Goal: Transaction & Acquisition: Purchase product/service

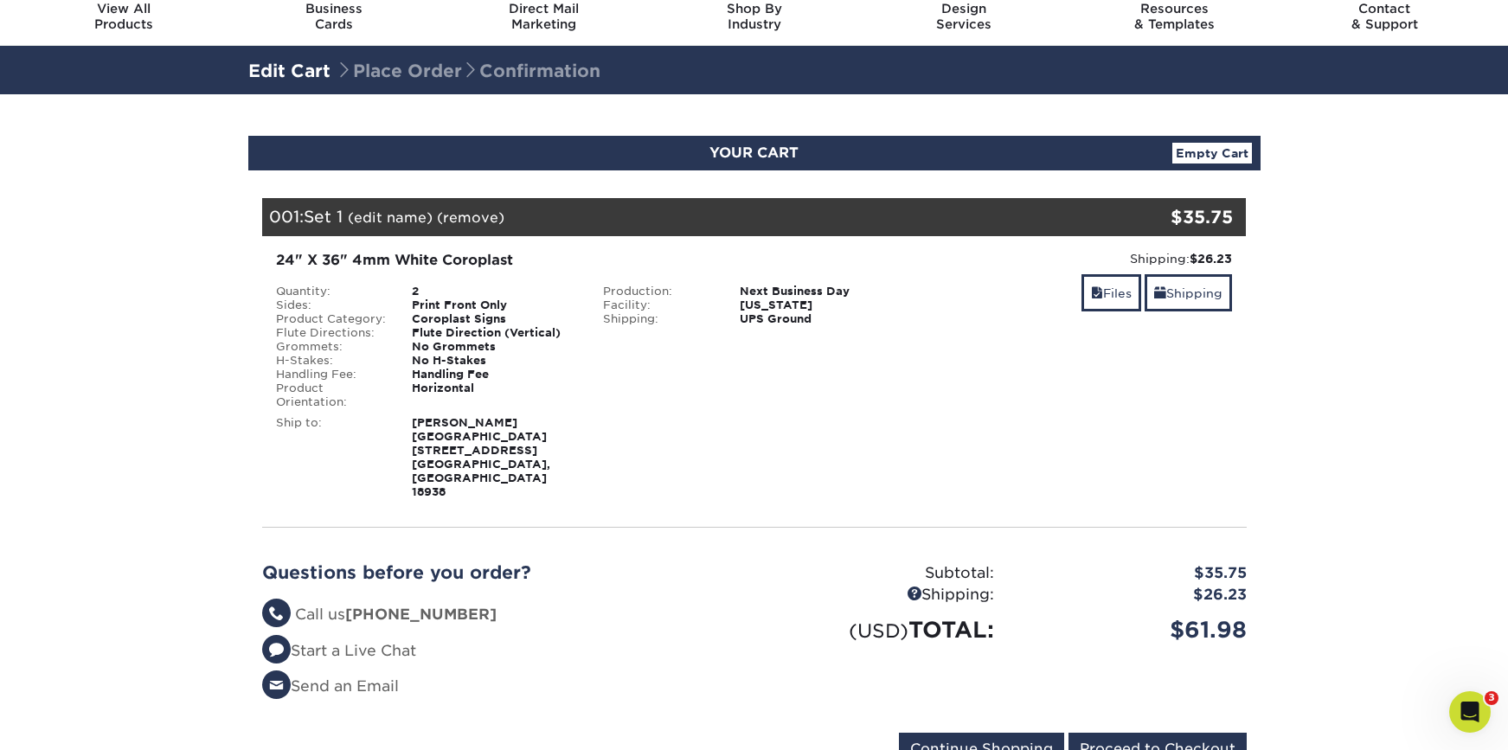
scroll to position [100, 0]
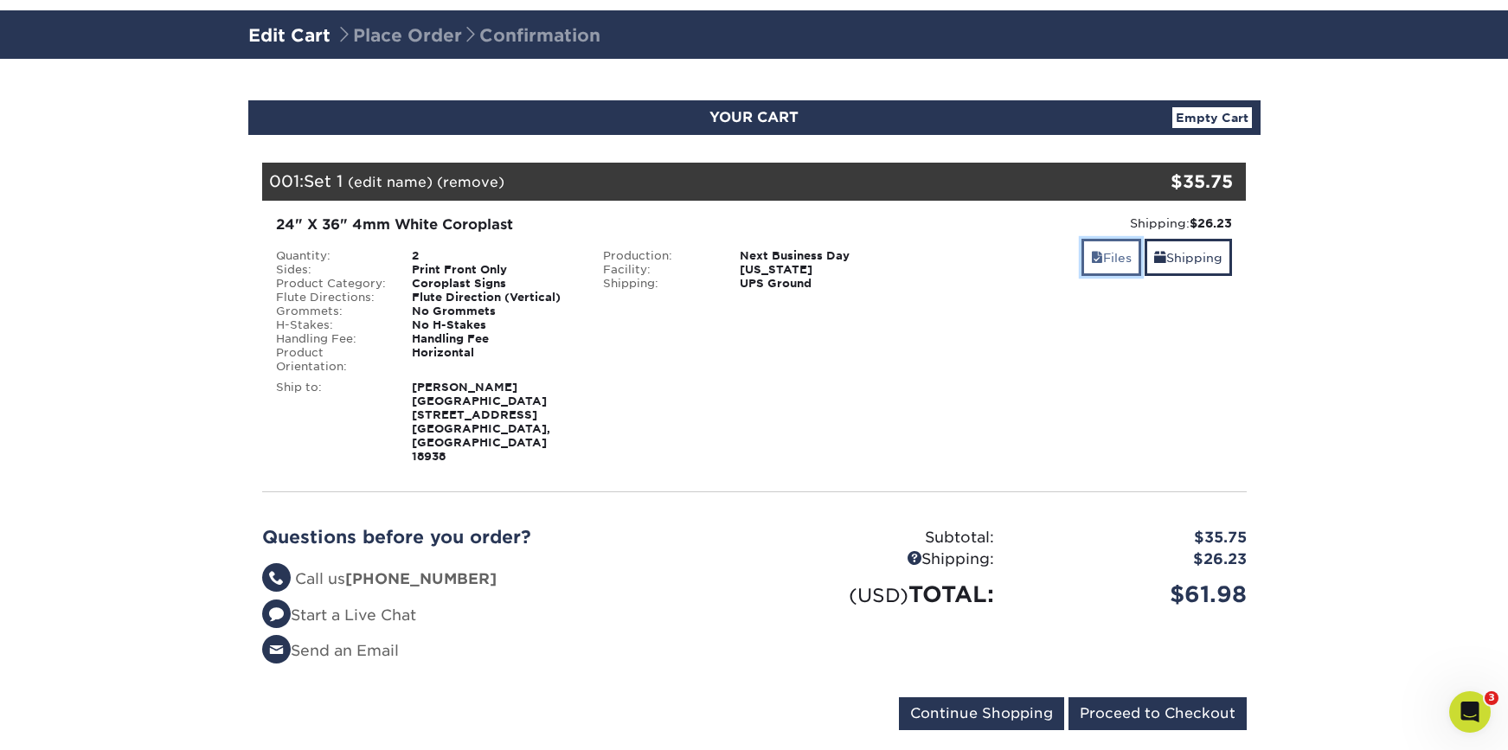
click at [1121, 257] on link "Files" at bounding box center [1111, 257] width 60 height 37
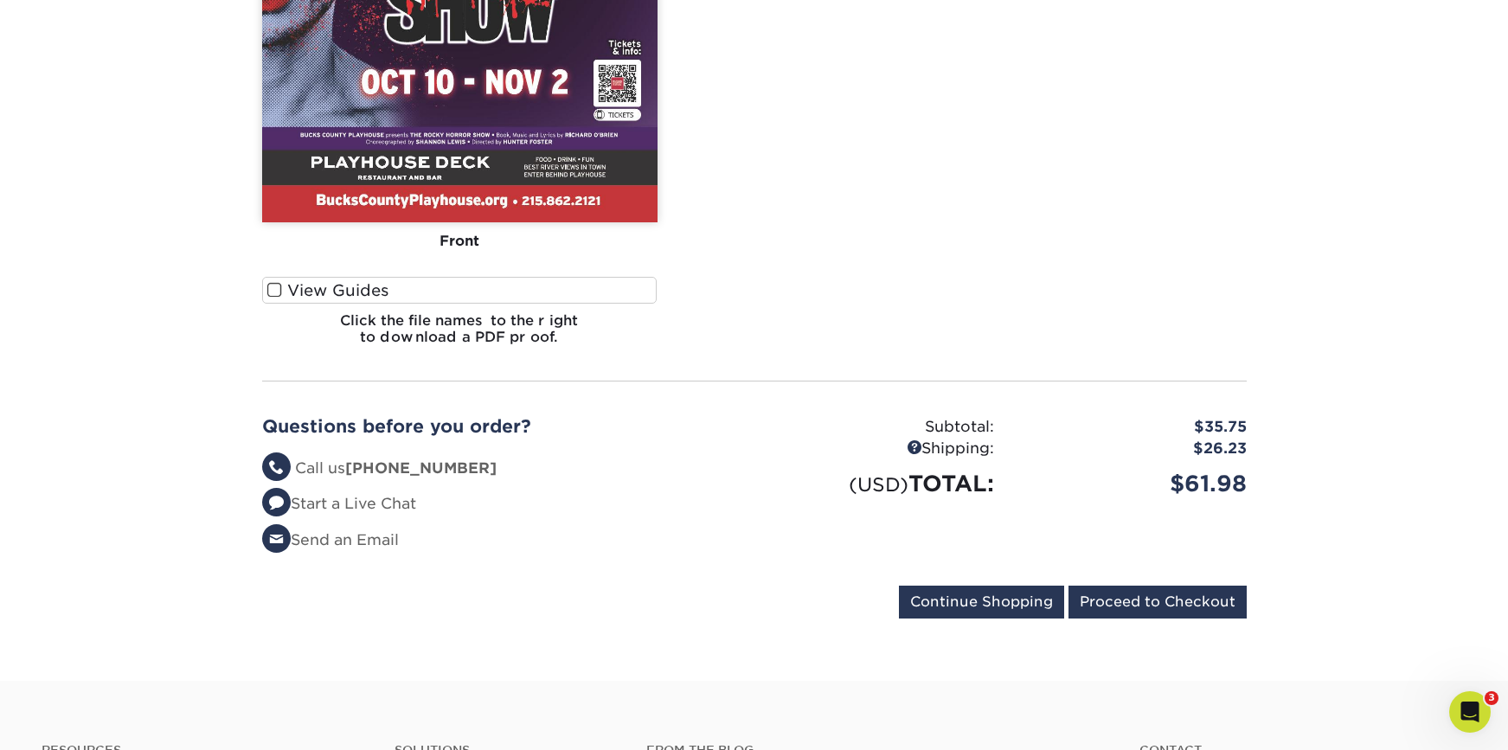
scroll to position [977, 0]
click at [1164, 585] on input "Proceed to Checkout" at bounding box center [1157, 601] width 178 height 33
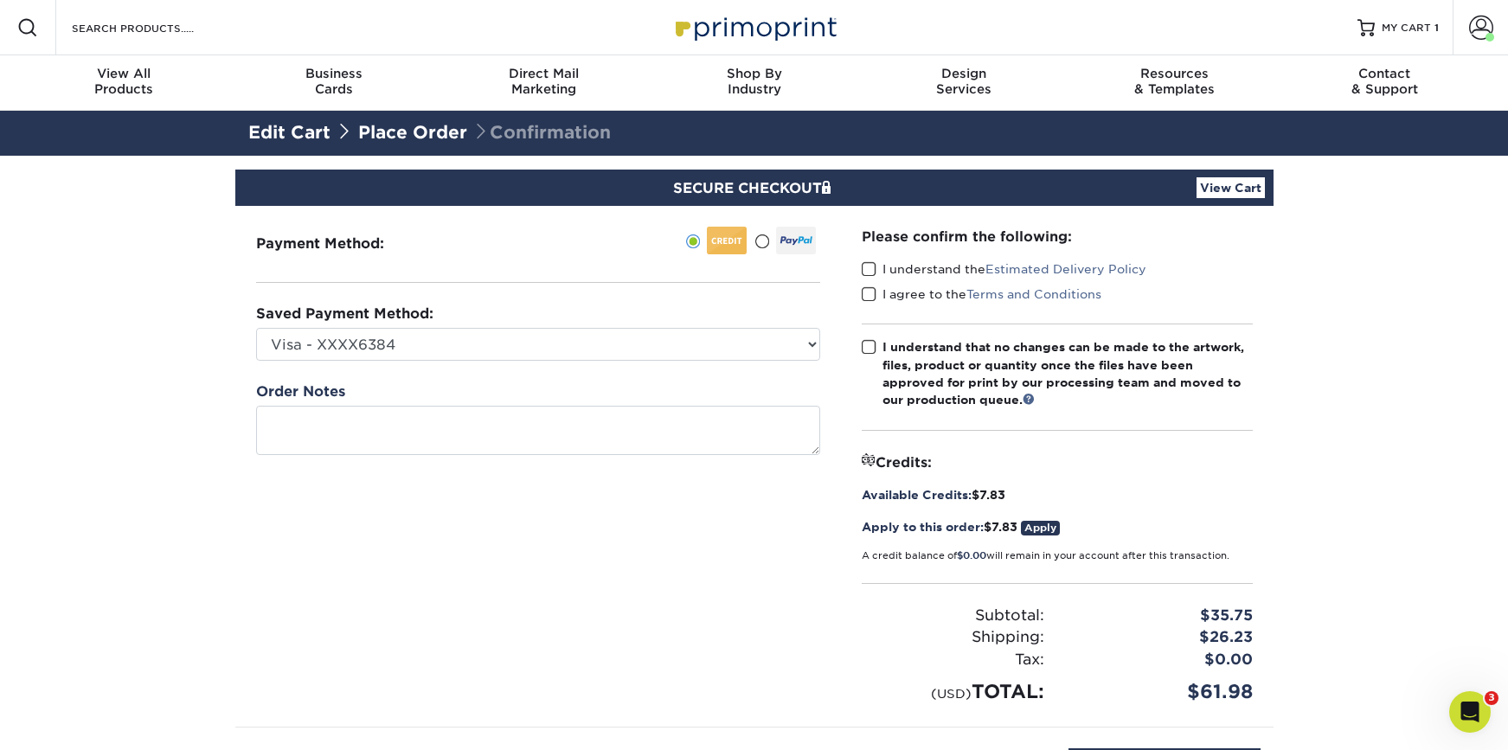
click at [872, 266] on span at bounding box center [869, 269] width 15 height 16
click at [0, 0] on input "I understand the Estimated Delivery Policy" at bounding box center [0, 0] width 0 height 0
click at [868, 292] on span at bounding box center [869, 294] width 15 height 16
click at [0, 0] on input "I agree to the Terms and Conditions" at bounding box center [0, 0] width 0 height 0
click at [869, 349] on span at bounding box center [869, 347] width 15 height 16
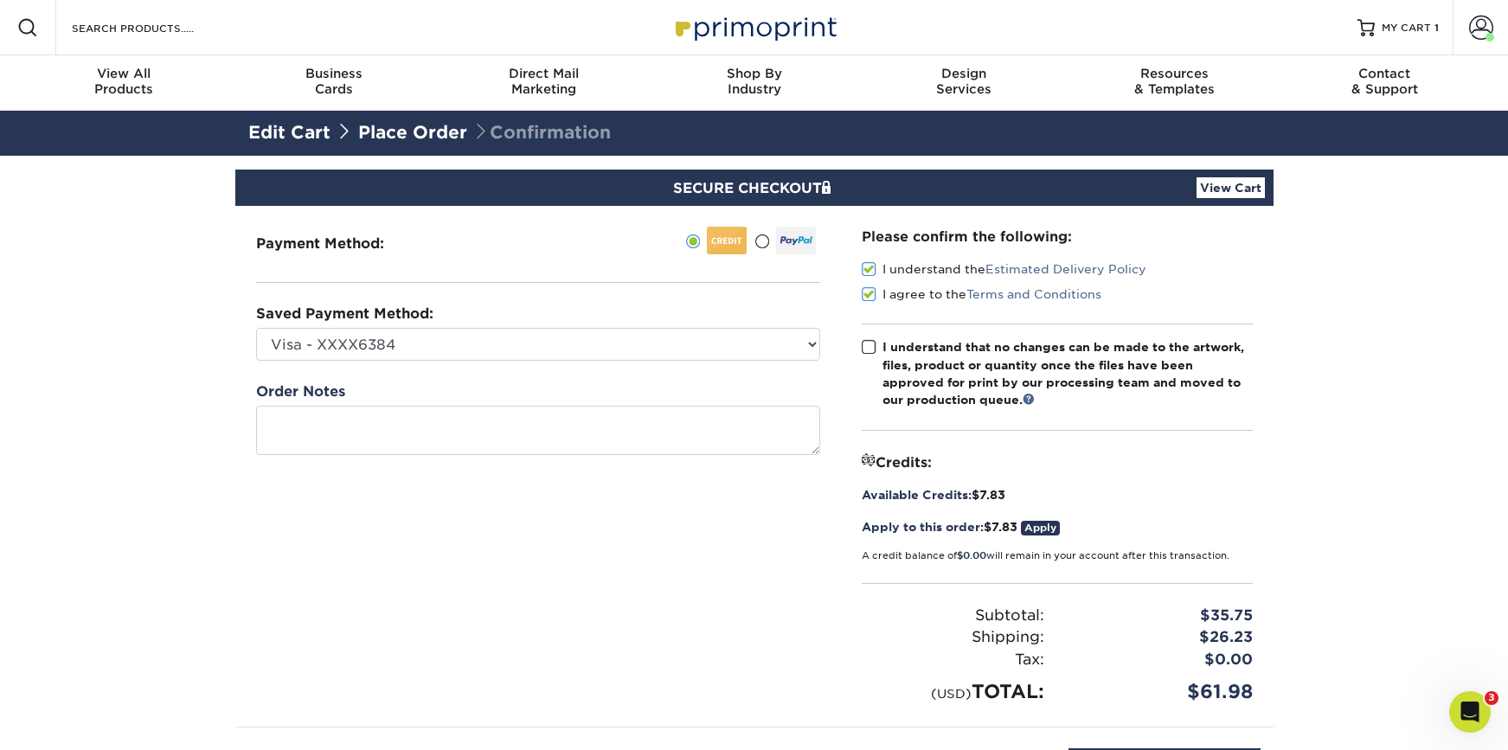
click at [0, 0] on input "I understand that no changes can be made to the artwork, files, product or quan…" at bounding box center [0, 0] width 0 height 0
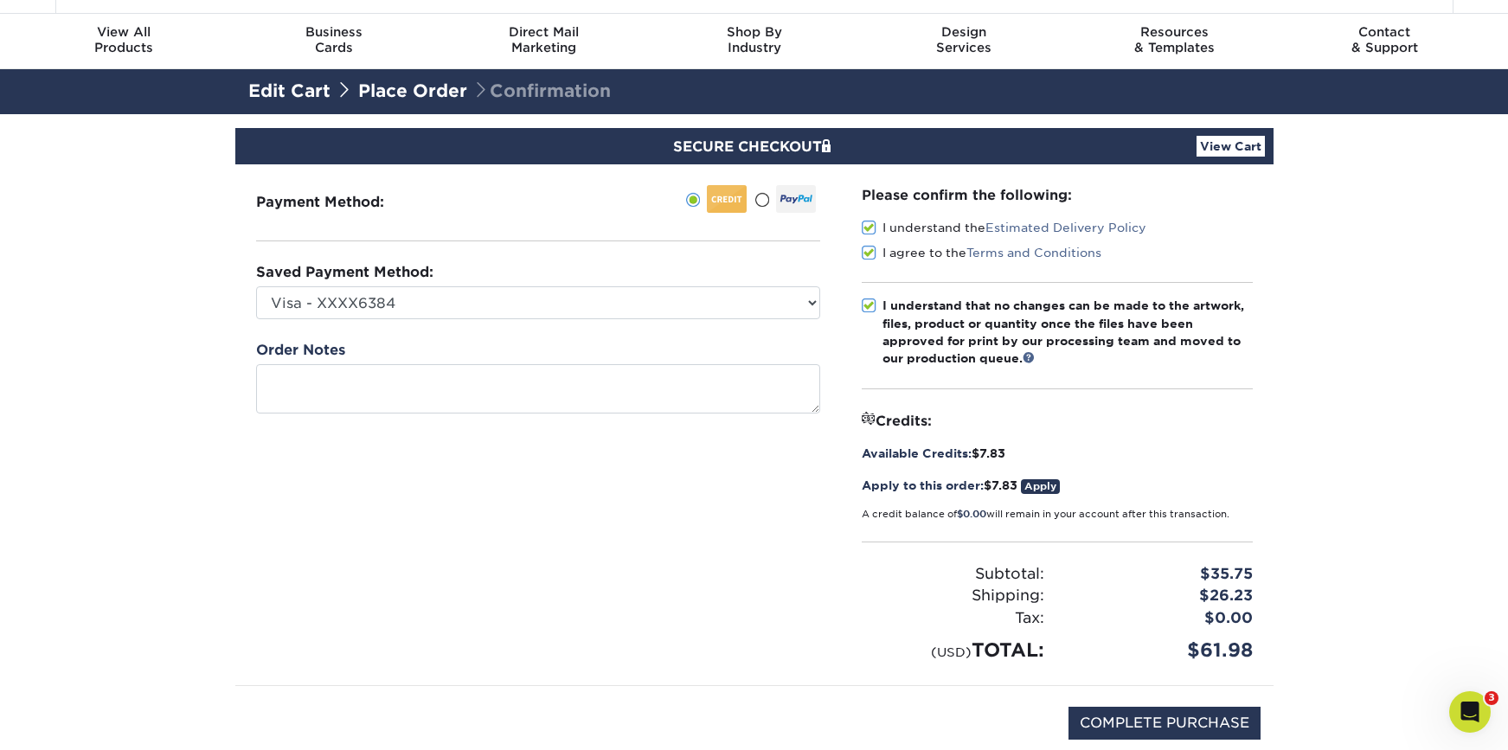
scroll to position [12, 0]
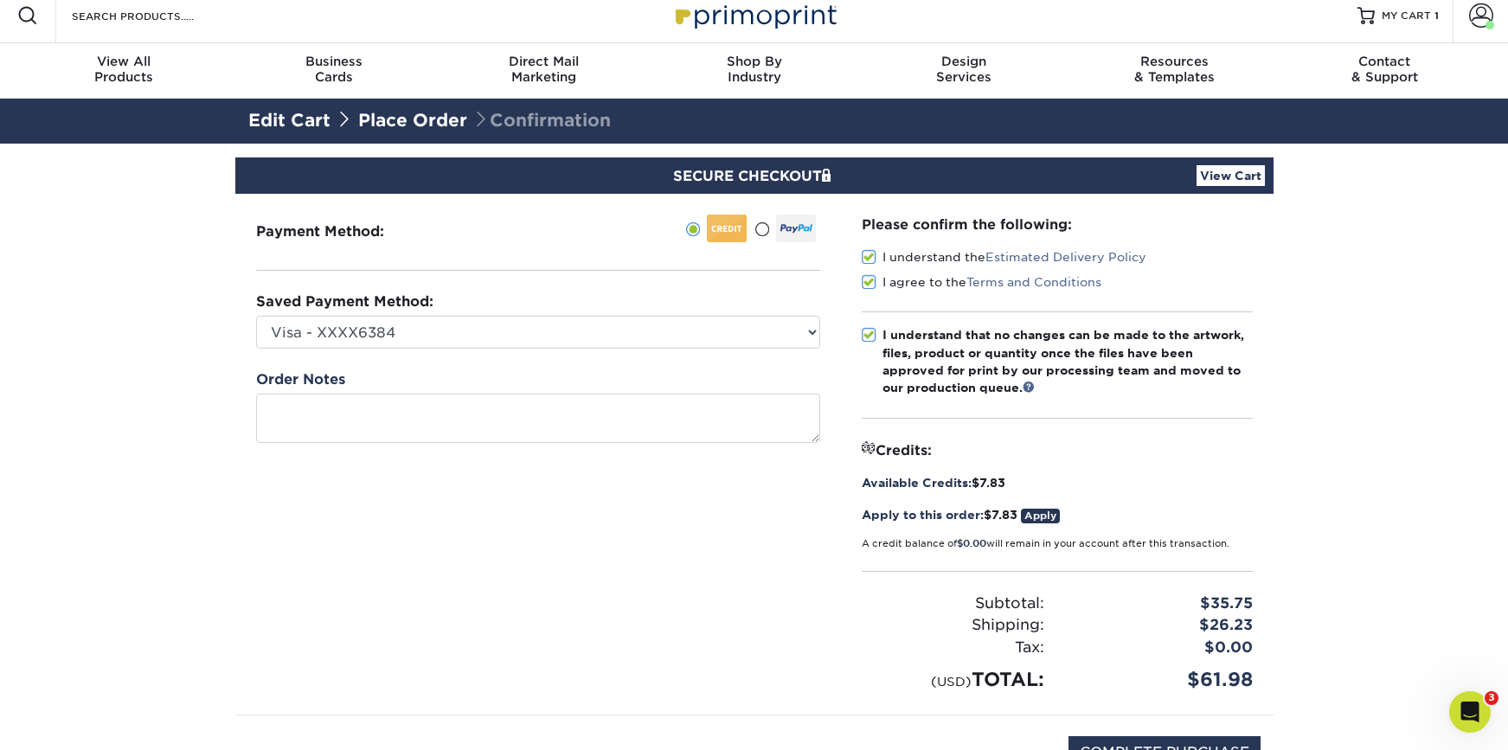
click at [413, 110] on link "Place Order" at bounding box center [412, 120] width 109 height 21
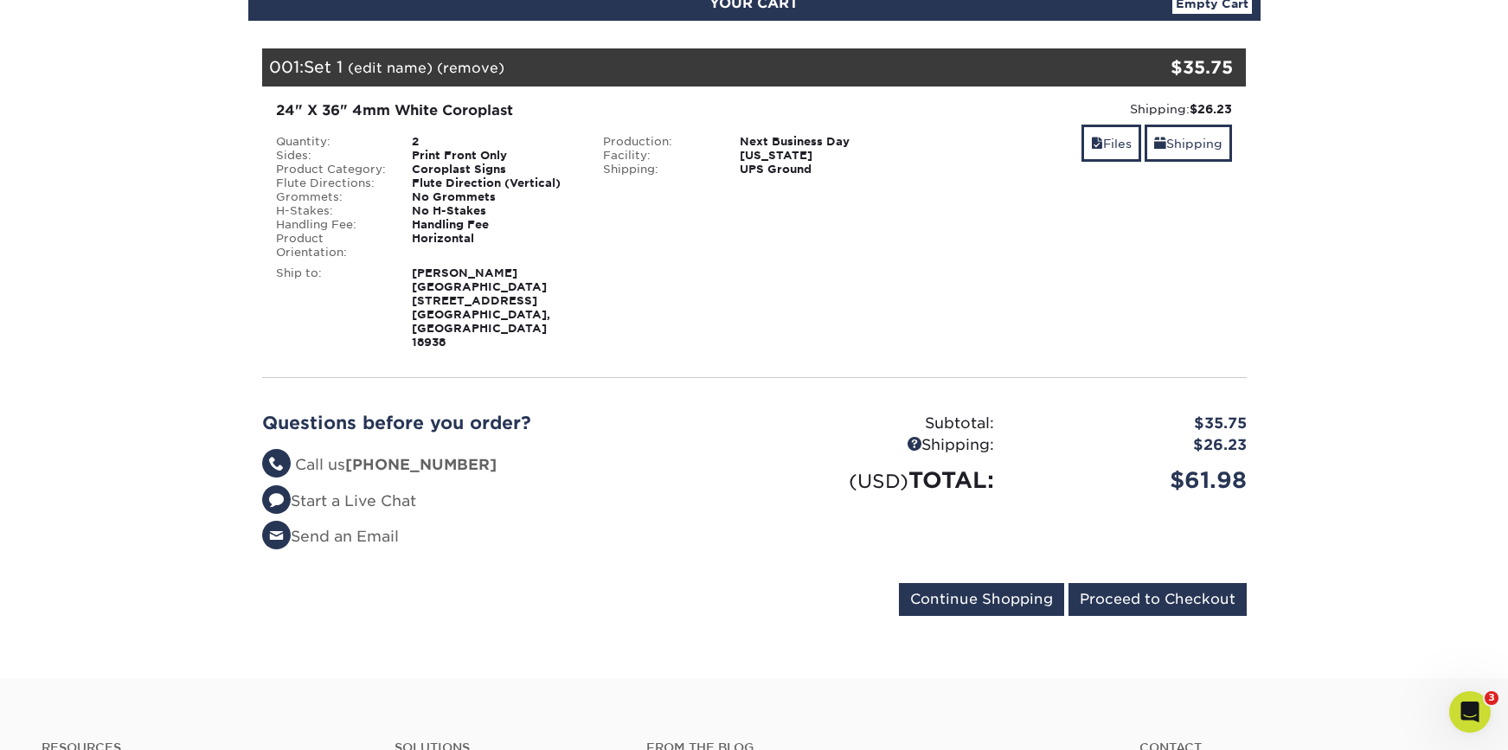
scroll to position [240, 0]
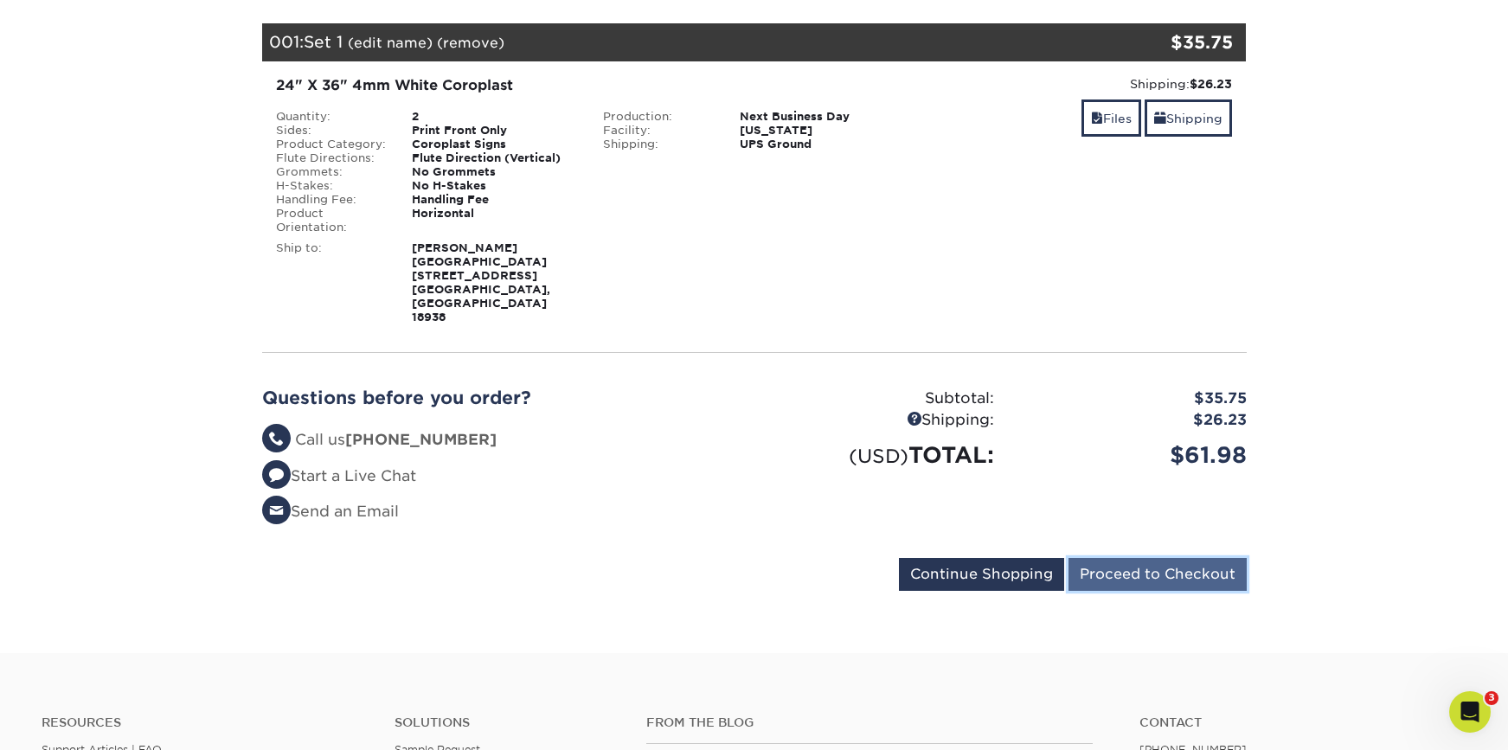
click at [1184, 558] on input "Proceed to Checkout" at bounding box center [1157, 574] width 178 height 33
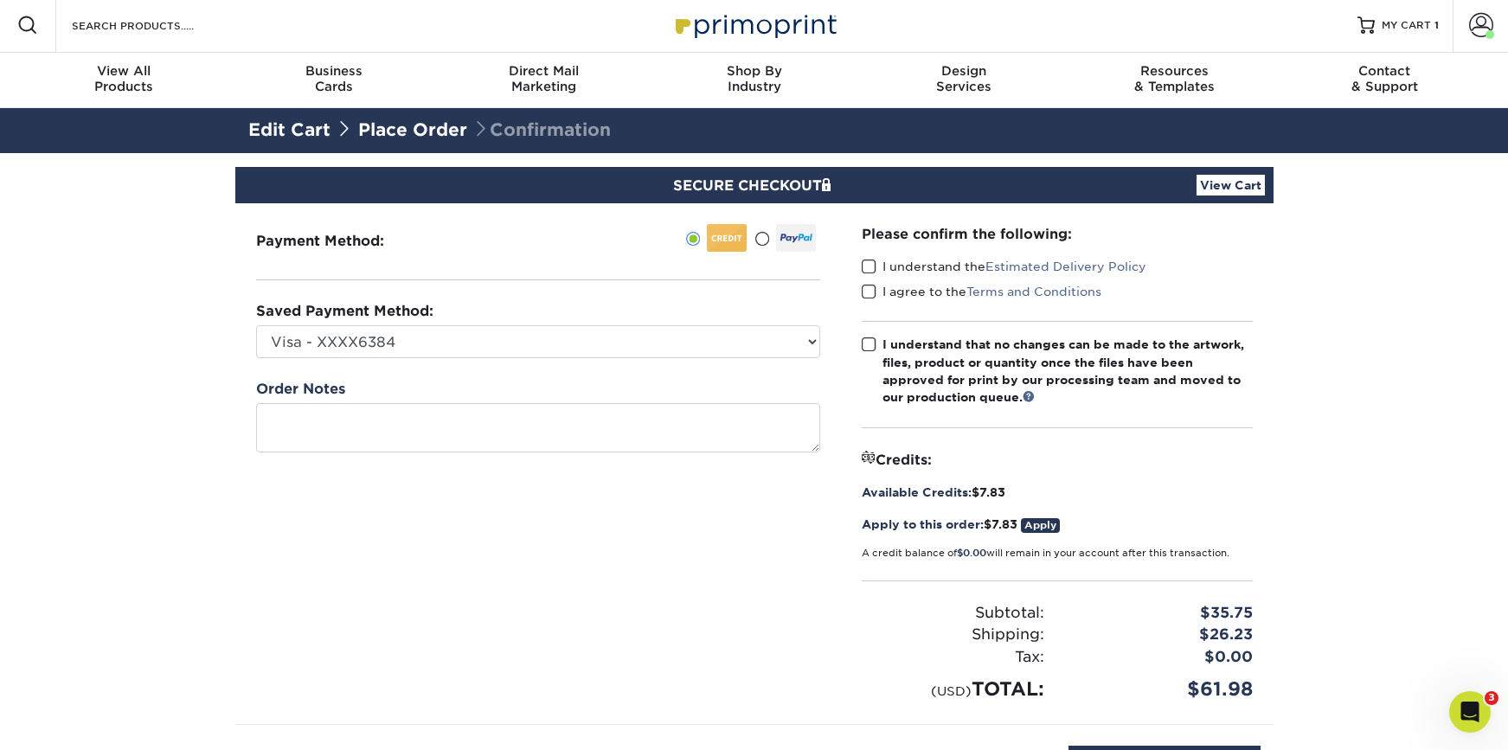
scroll to position [3, 0]
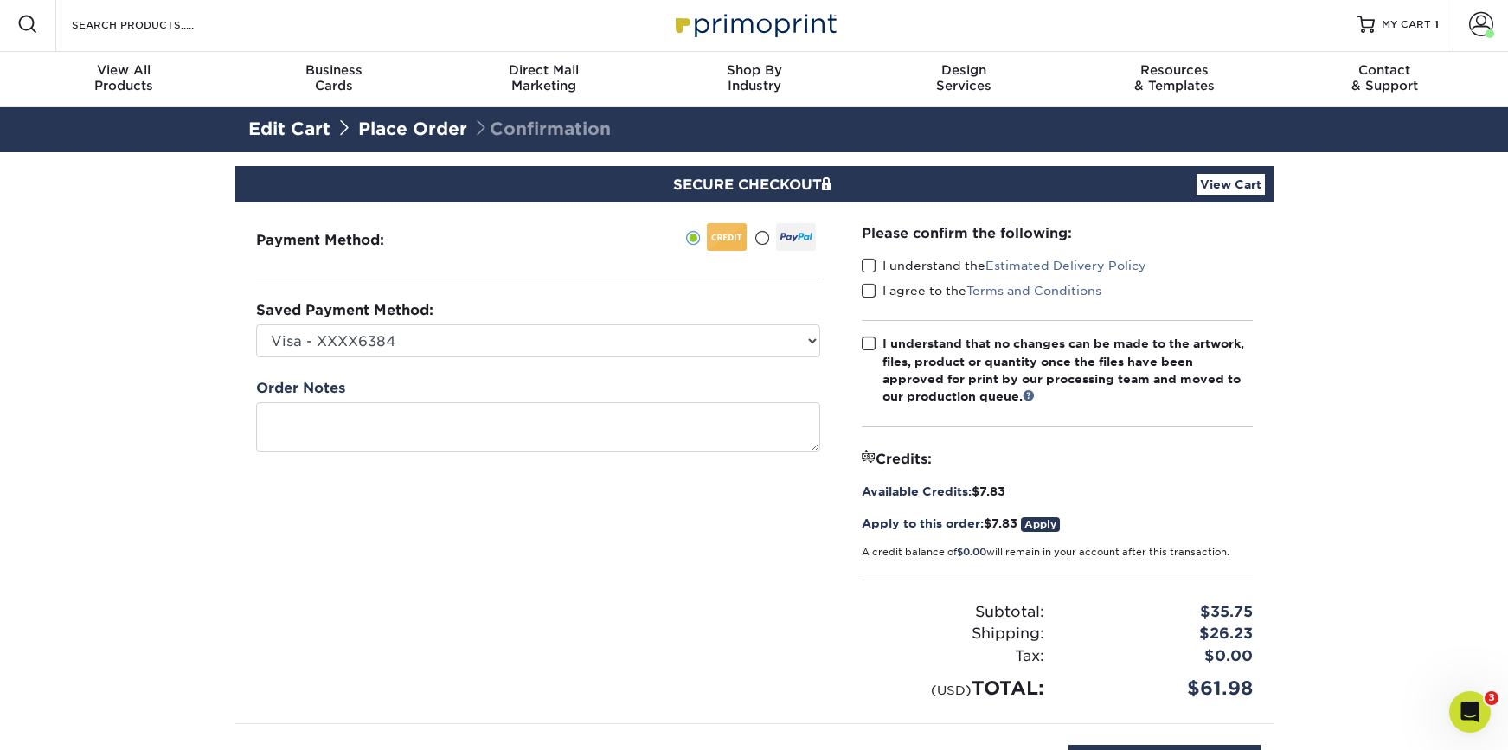
click at [868, 260] on span at bounding box center [869, 266] width 15 height 16
click at [0, 0] on input "I understand the Estimated Delivery Policy" at bounding box center [0, 0] width 0 height 0
click at [873, 292] on span at bounding box center [869, 291] width 15 height 16
click at [0, 0] on input "I agree to the Terms and Conditions" at bounding box center [0, 0] width 0 height 0
click at [874, 349] on span at bounding box center [869, 344] width 15 height 16
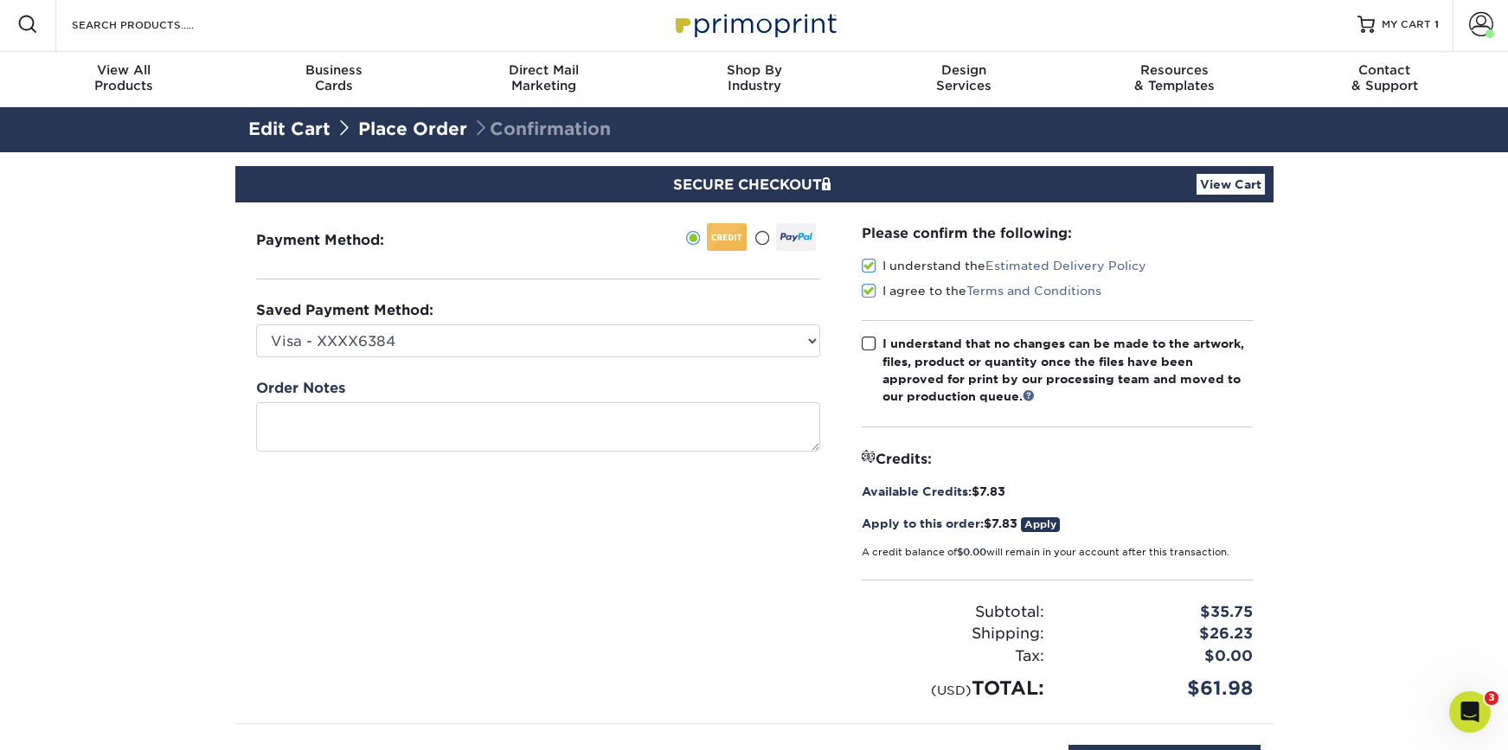
click at [0, 0] on input "I understand that no changes can be made to the artwork, files, product or quan…" at bounding box center [0, 0] width 0 height 0
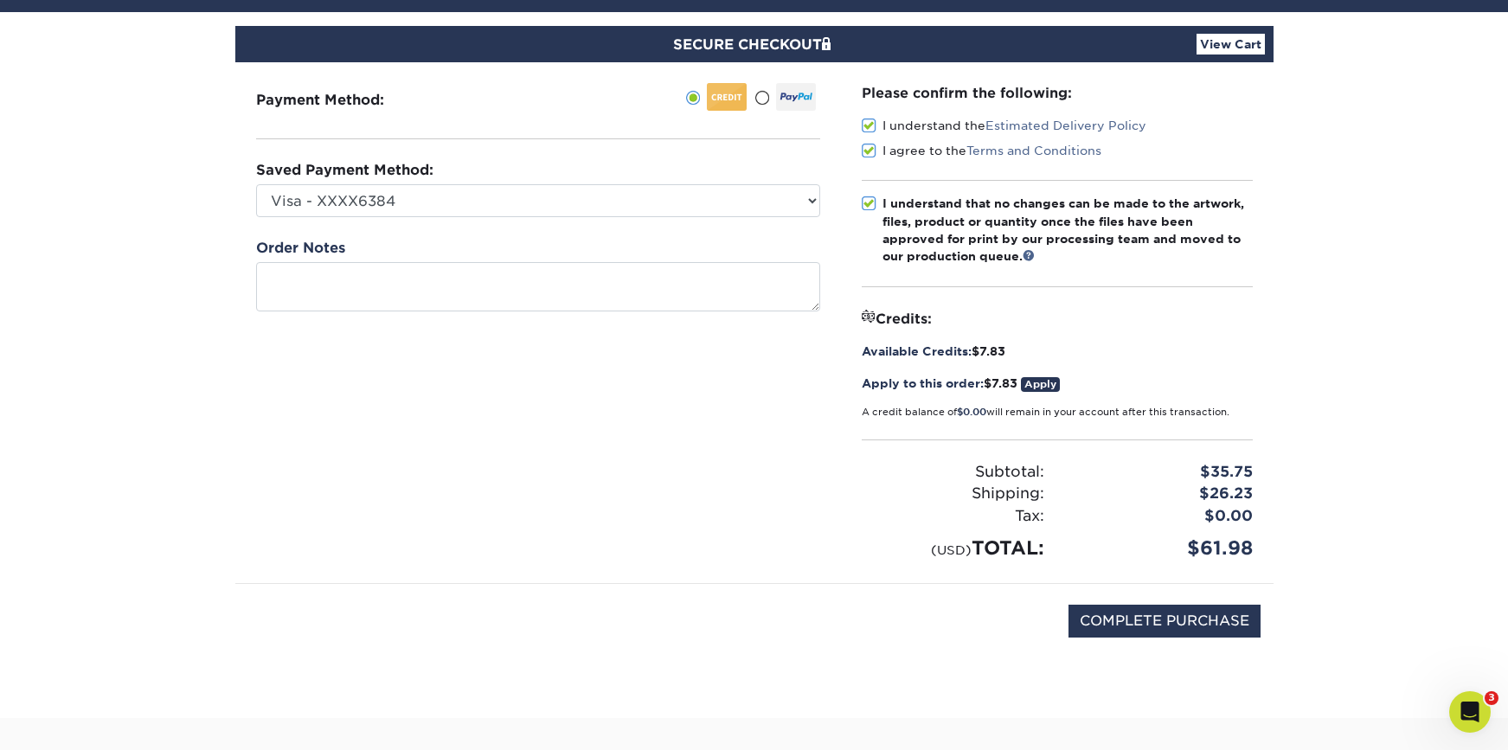
scroll to position [147, 0]
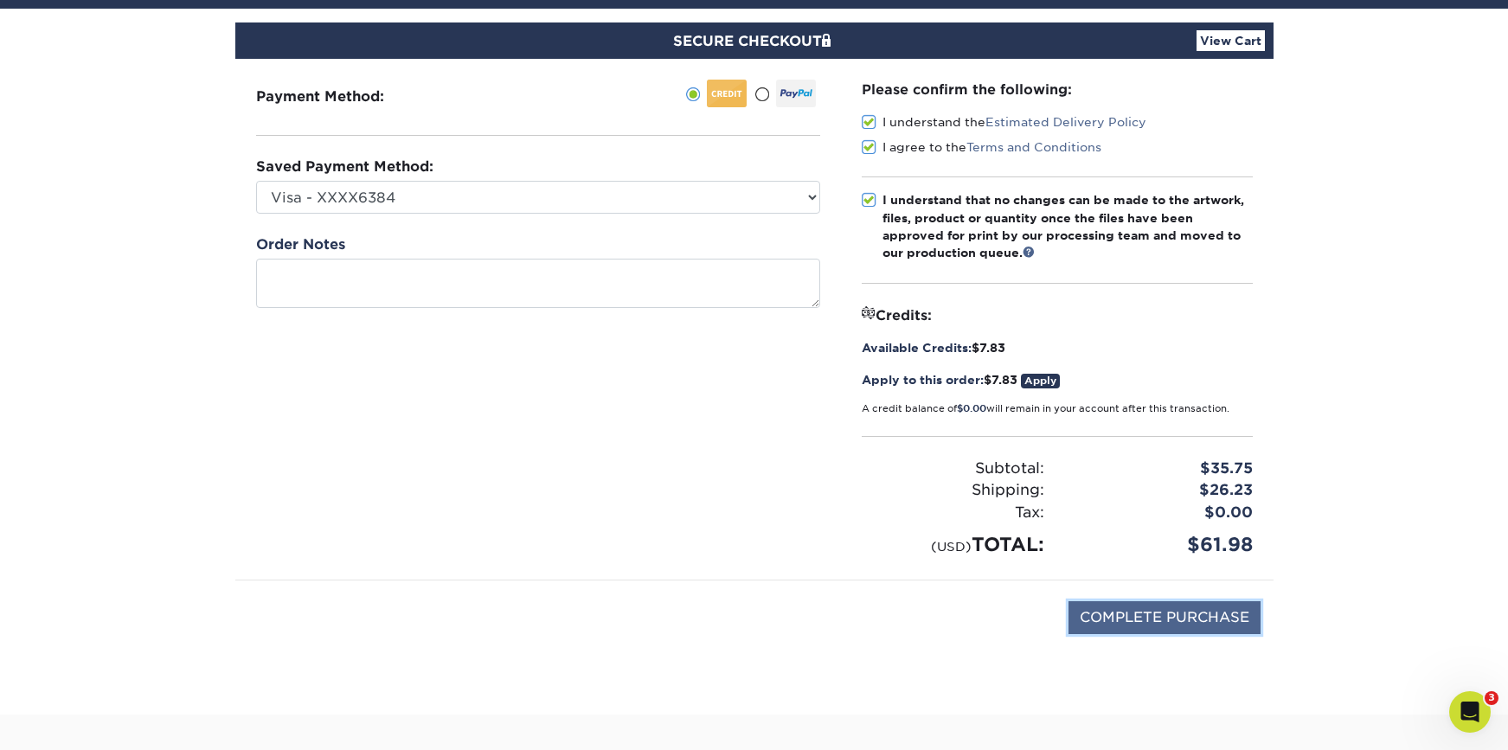
click at [1131, 624] on input "COMPLETE PURCHASE" at bounding box center [1164, 617] width 192 height 33
type input "PROCESSING, PLEASE WAIT..."
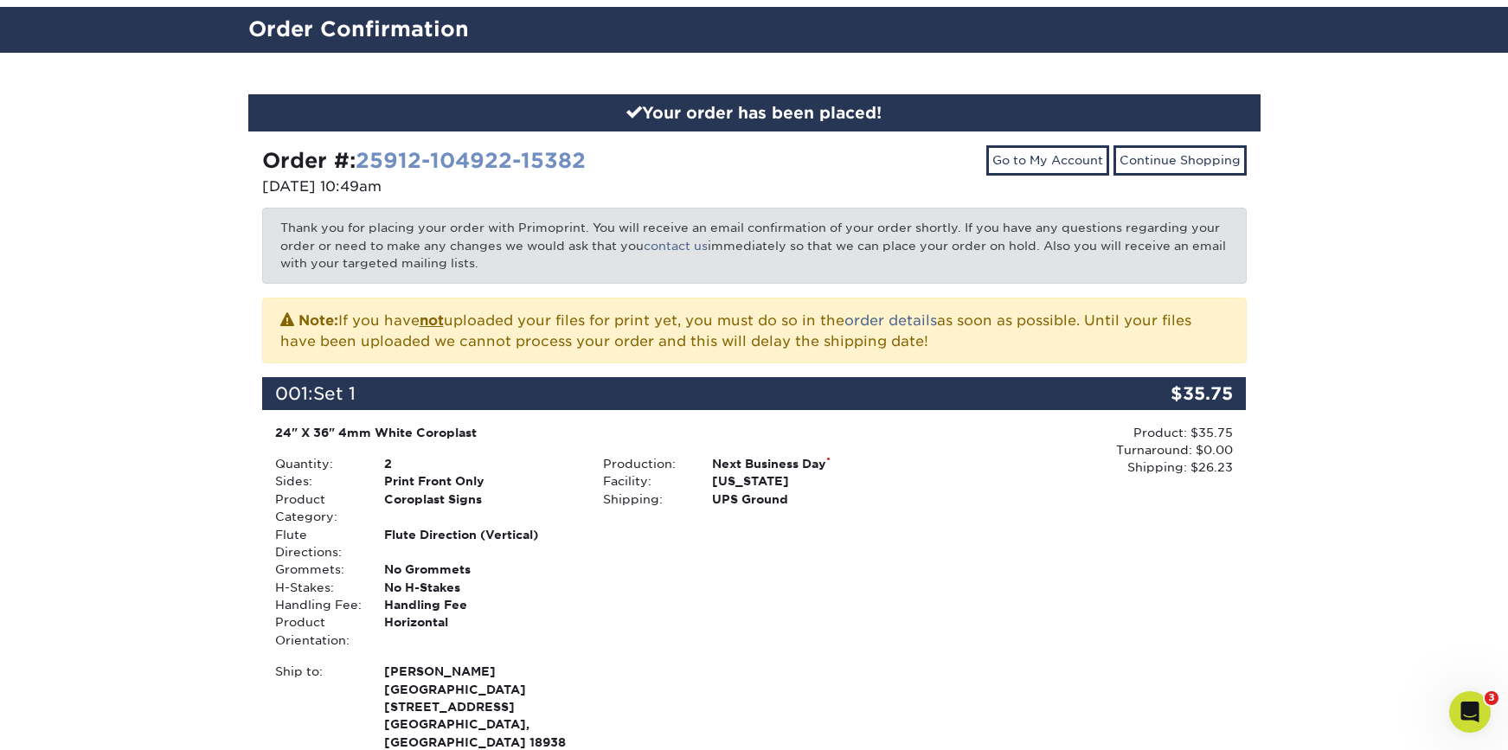
scroll to position [122, 0]
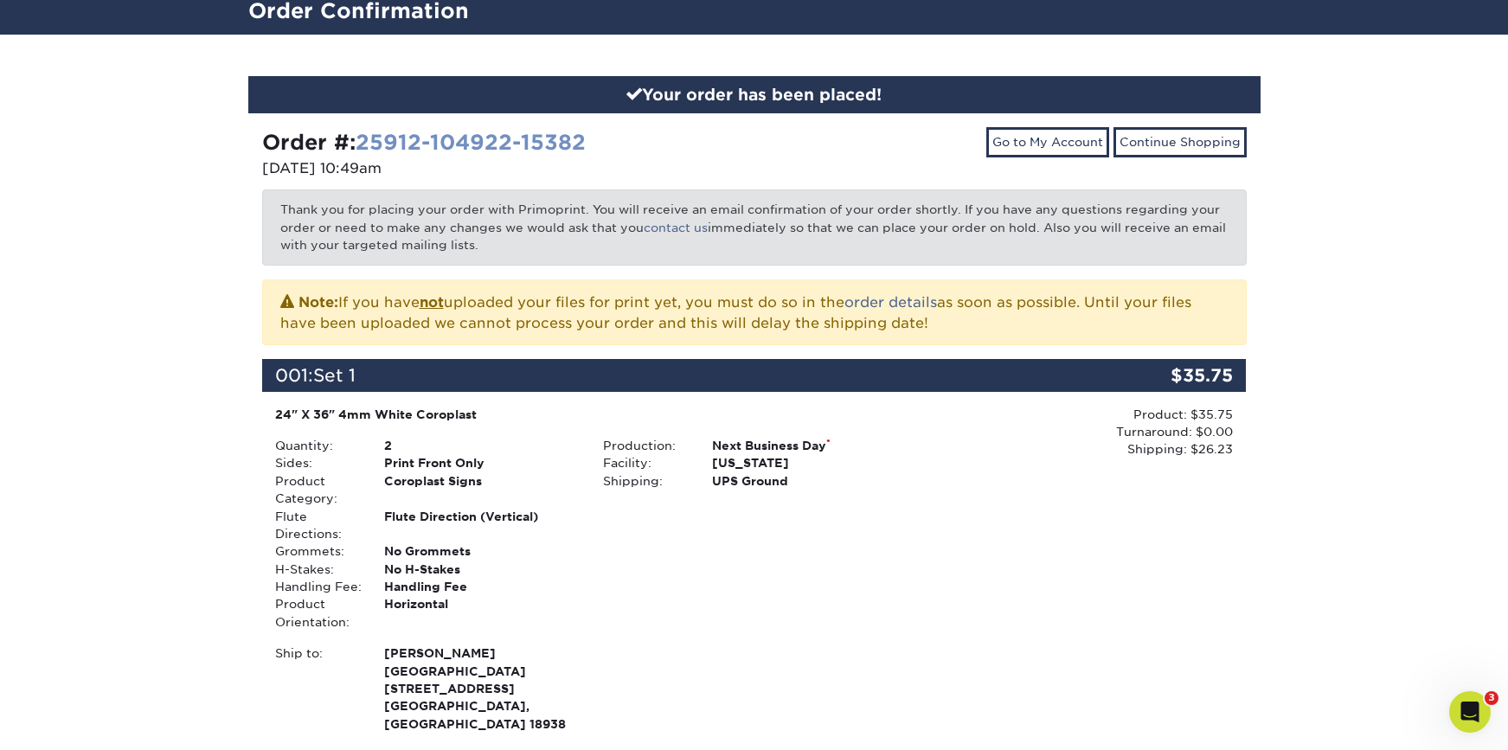
click at [455, 132] on link "25912-104922-15382" at bounding box center [471, 142] width 230 height 25
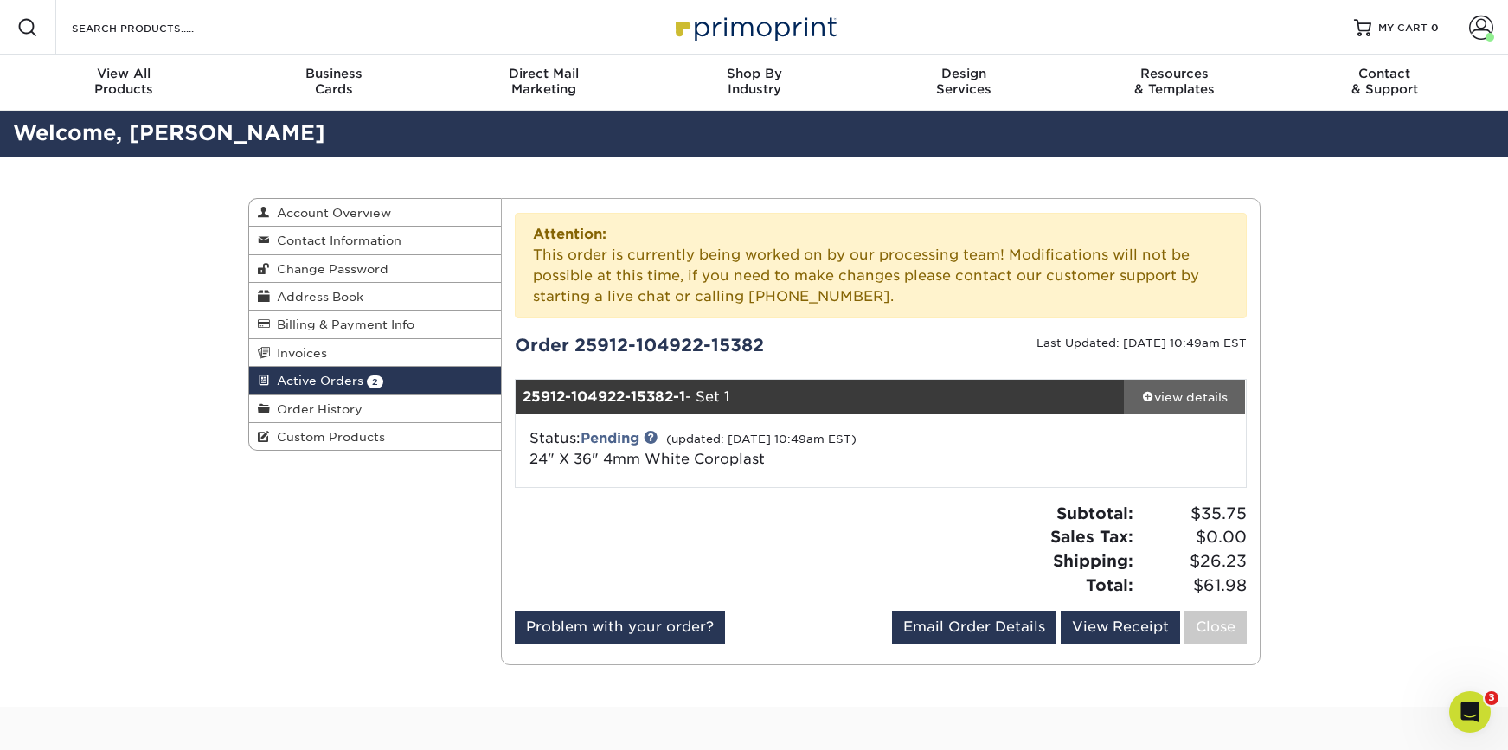
click at [1199, 394] on div "view details" at bounding box center [1185, 396] width 122 height 17
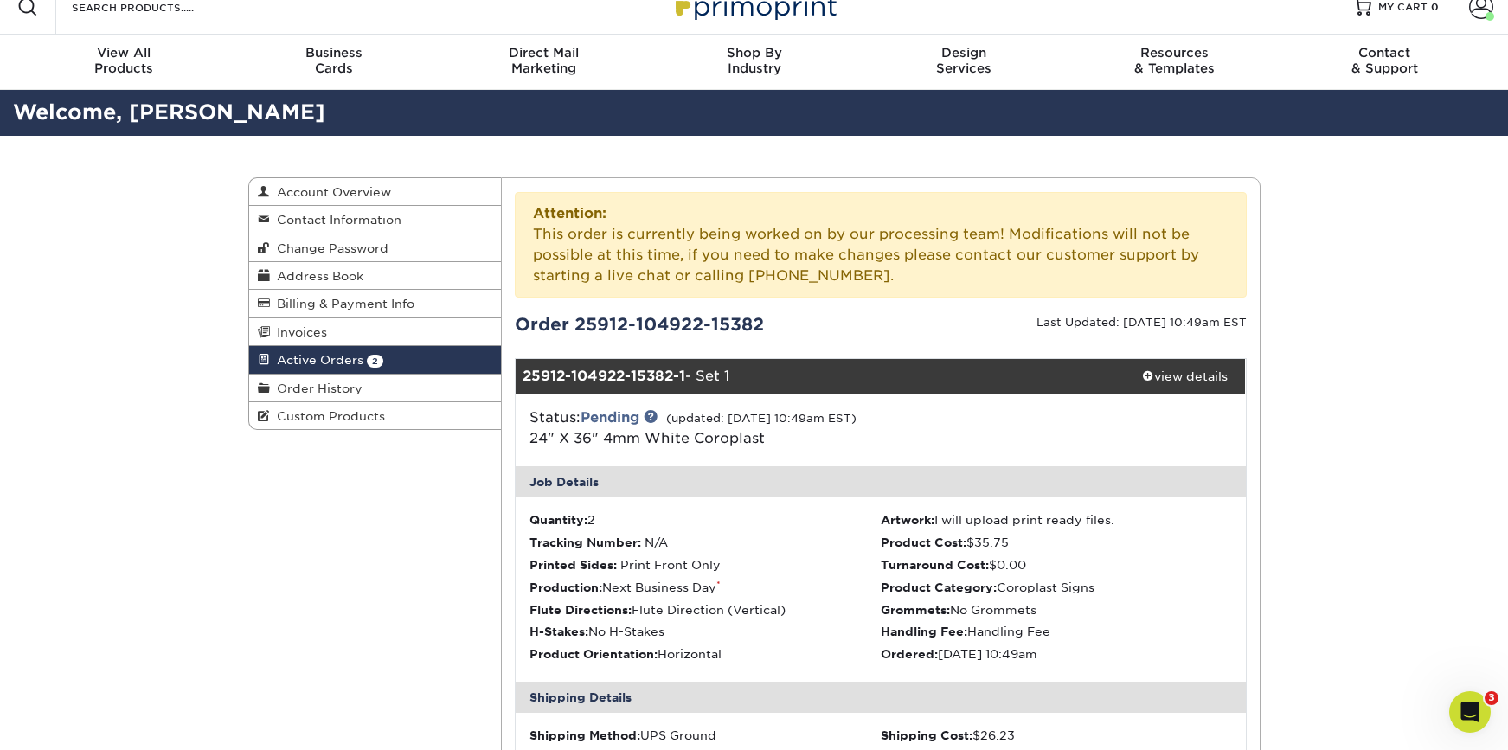
scroll to position [23, 0]
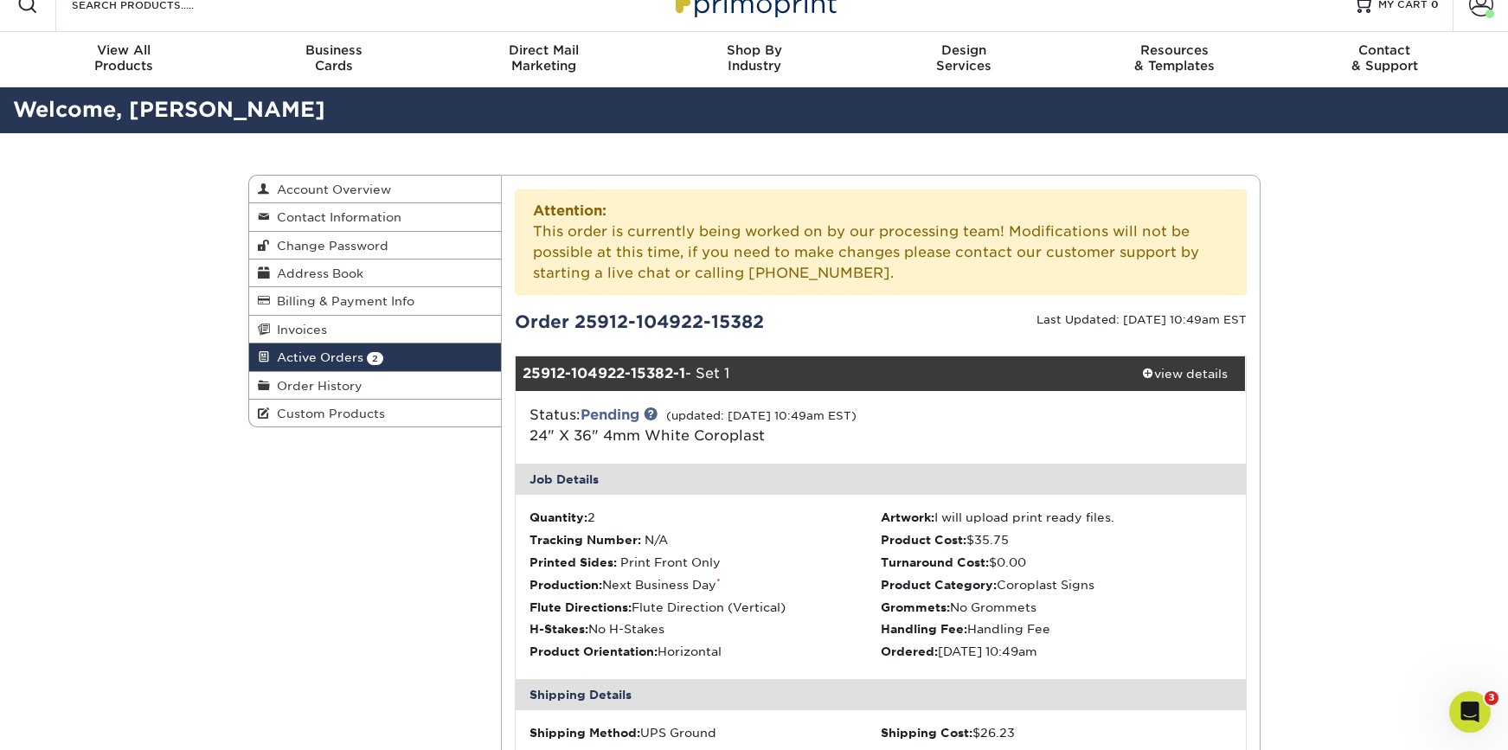
click at [346, 362] on span "Active Orders" at bounding box center [316, 357] width 93 height 14
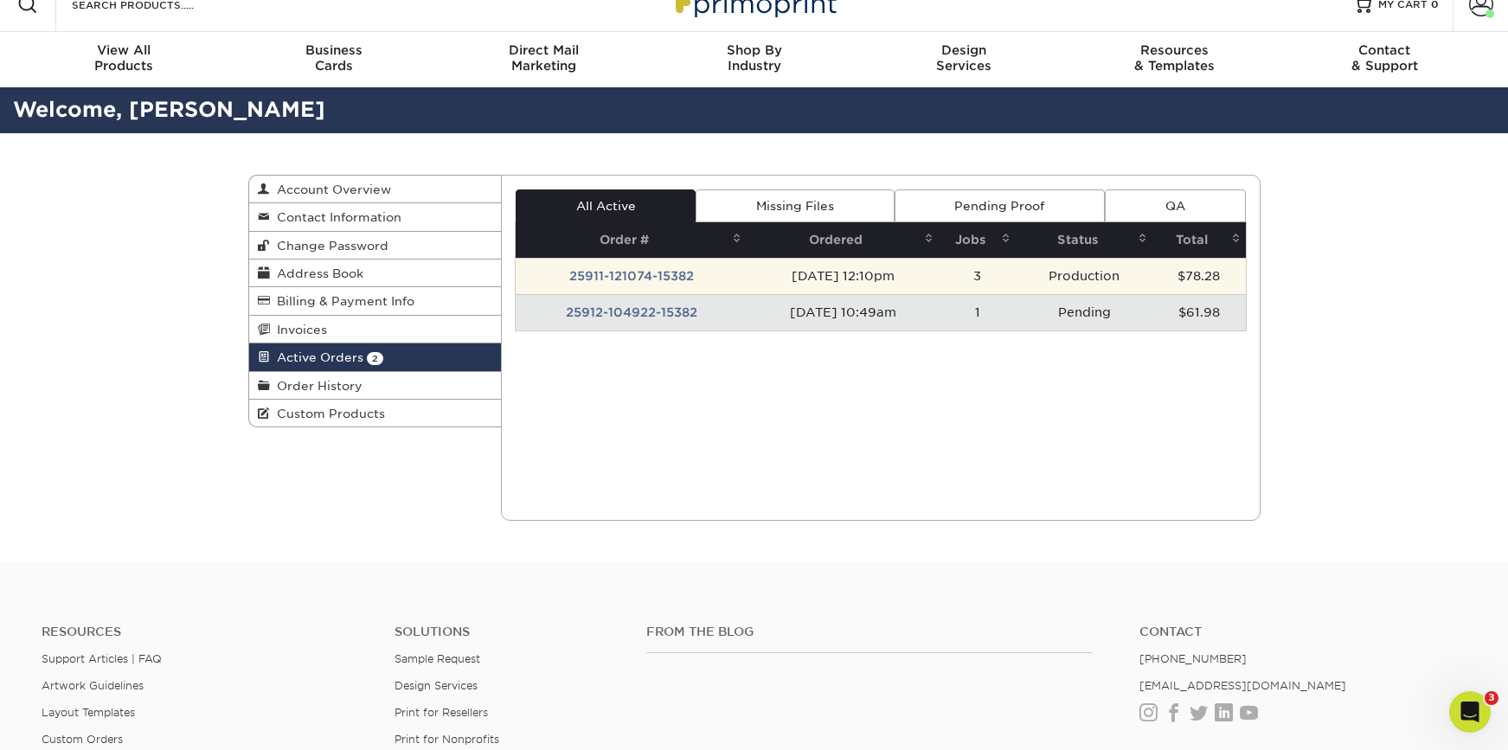
click at [644, 276] on td "25911-121074-15382" at bounding box center [631, 276] width 231 height 36
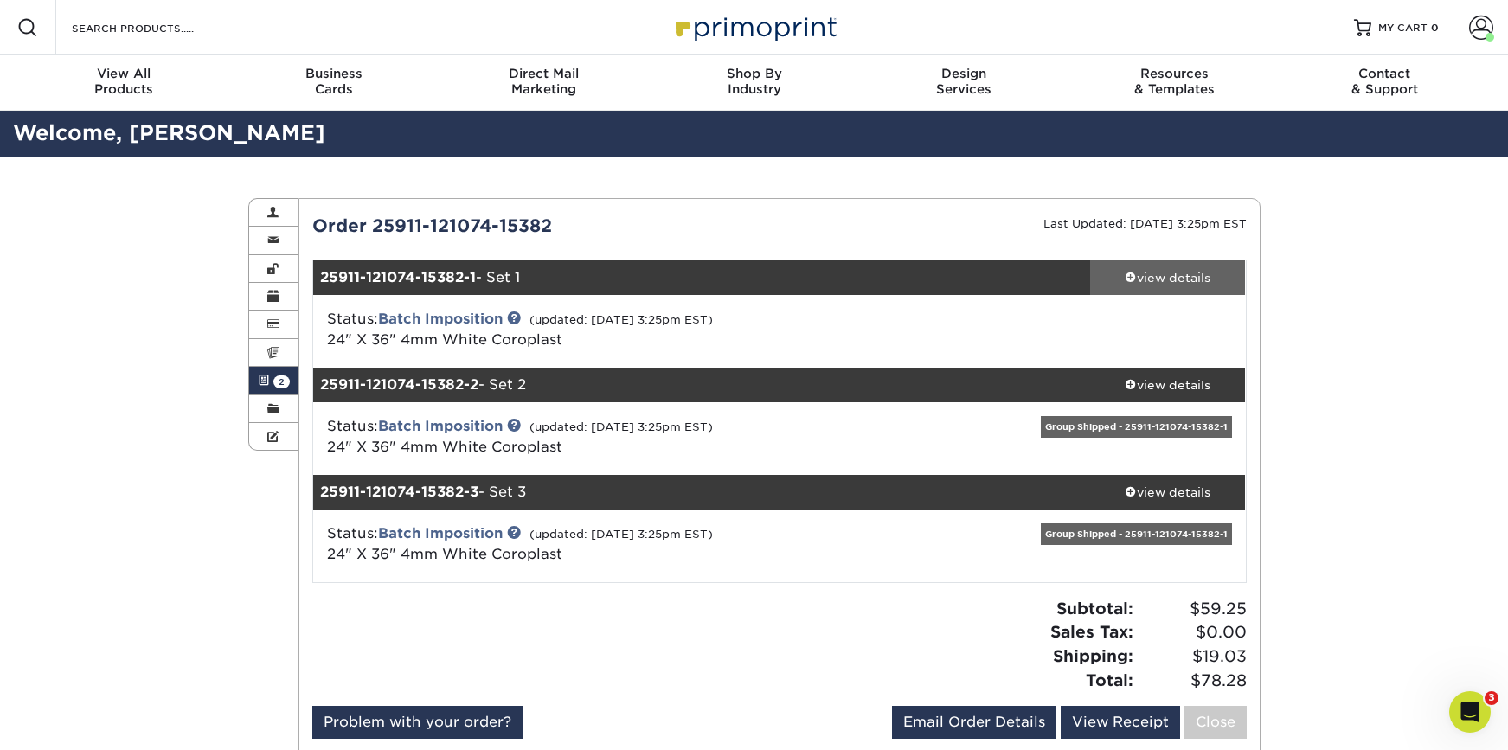
click at [1174, 279] on div "view details" at bounding box center [1168, 277] width 156 height 17
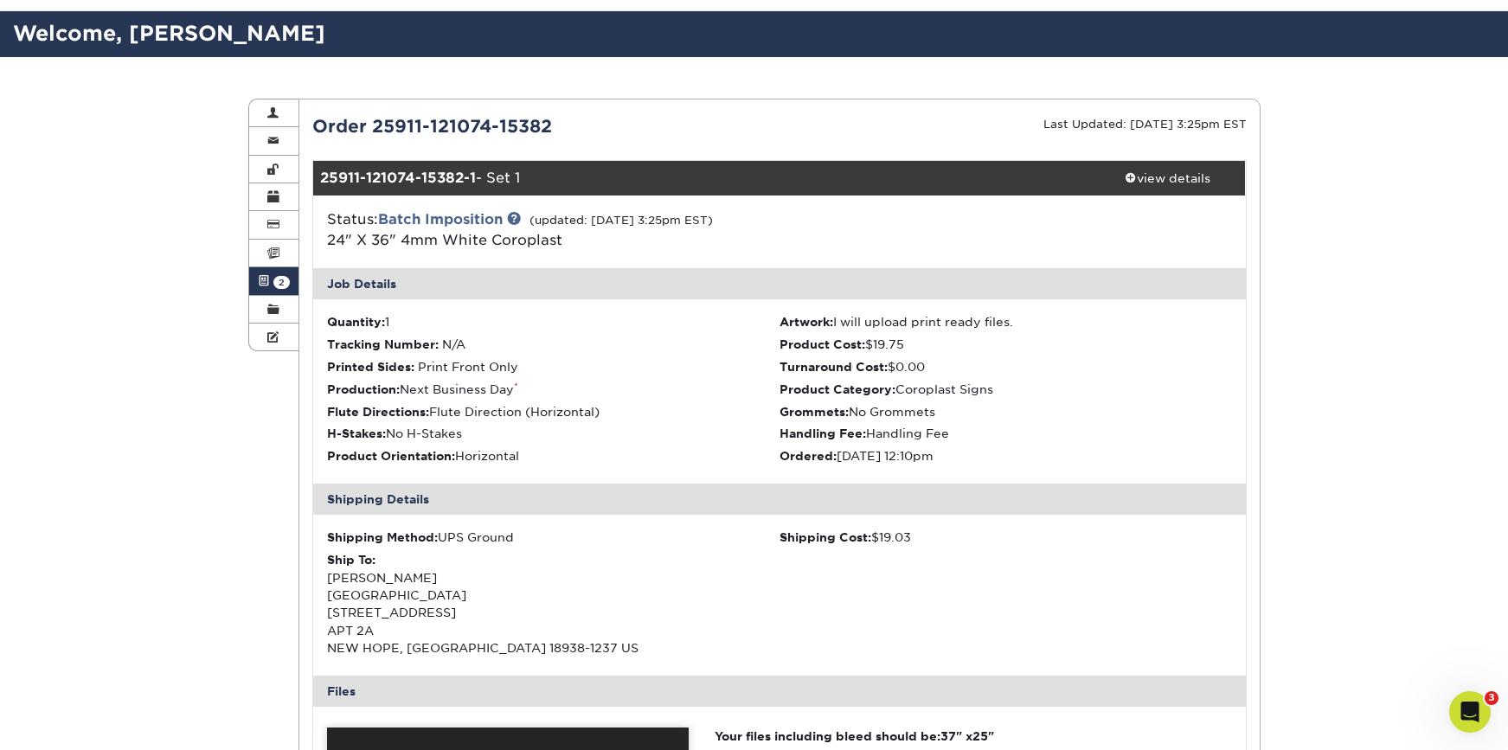
scroll to position [86, 0]
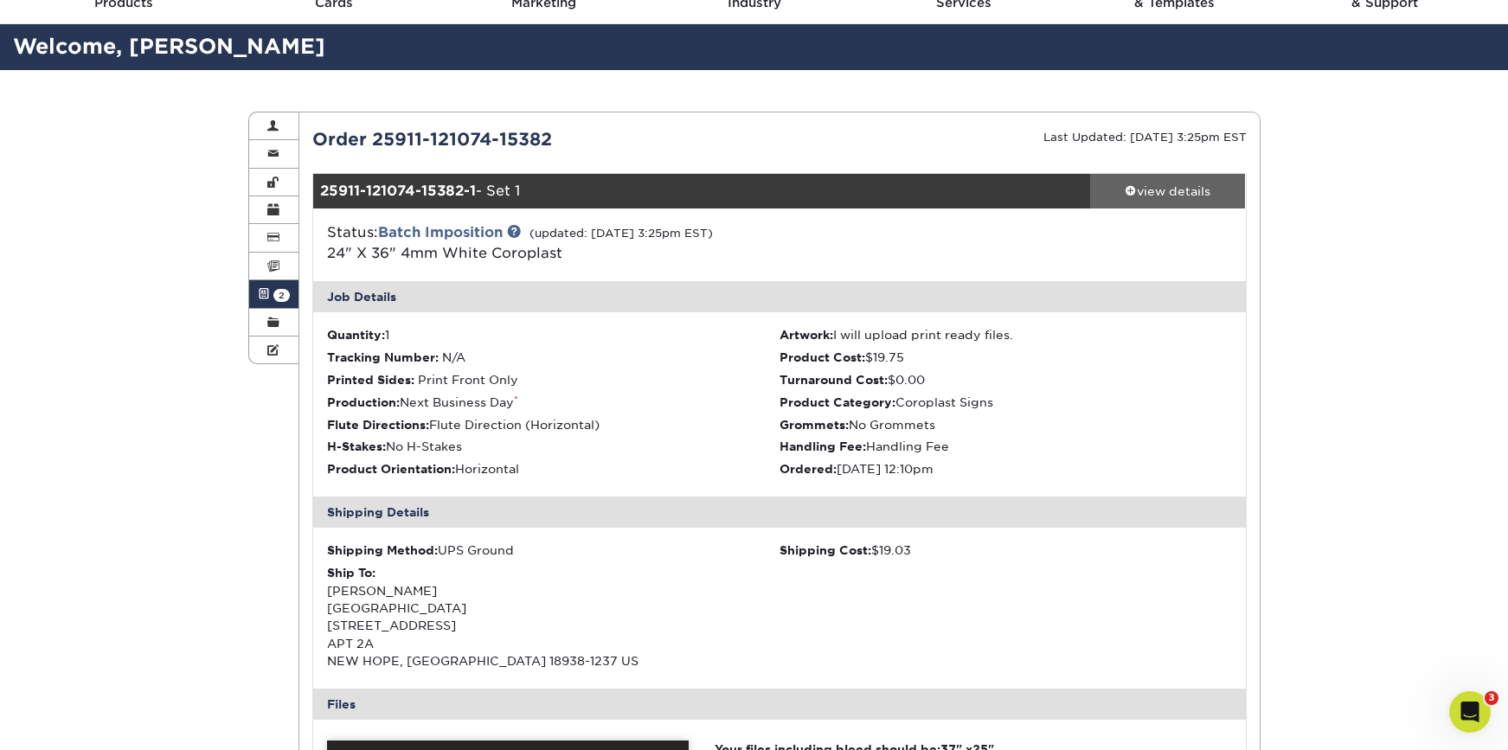
click at [1190, 178] on link "view details" at bounding box center [1168, 191] width 156 height 35
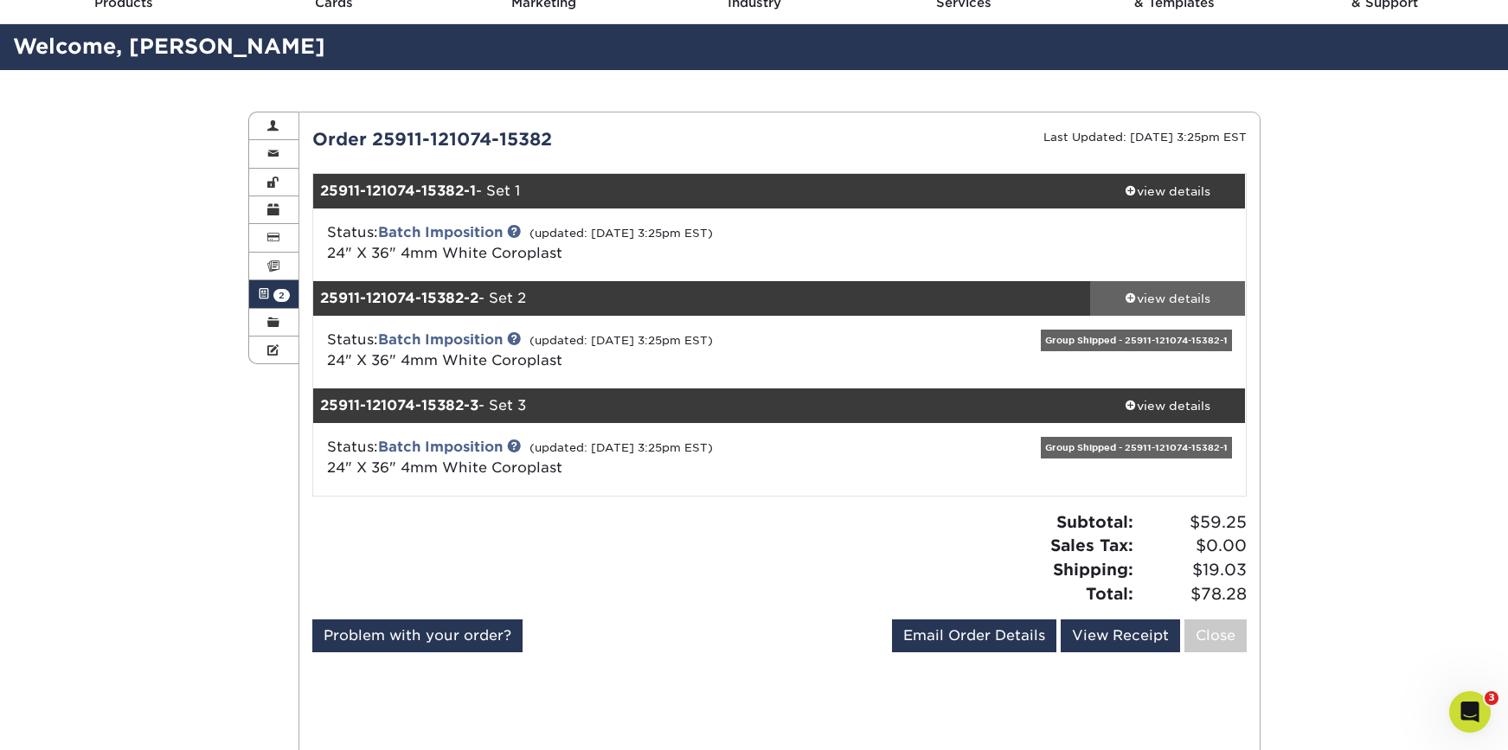
click at [1146, 290] on div "view details" at bounding box center [1168, 298] width 156 height 17
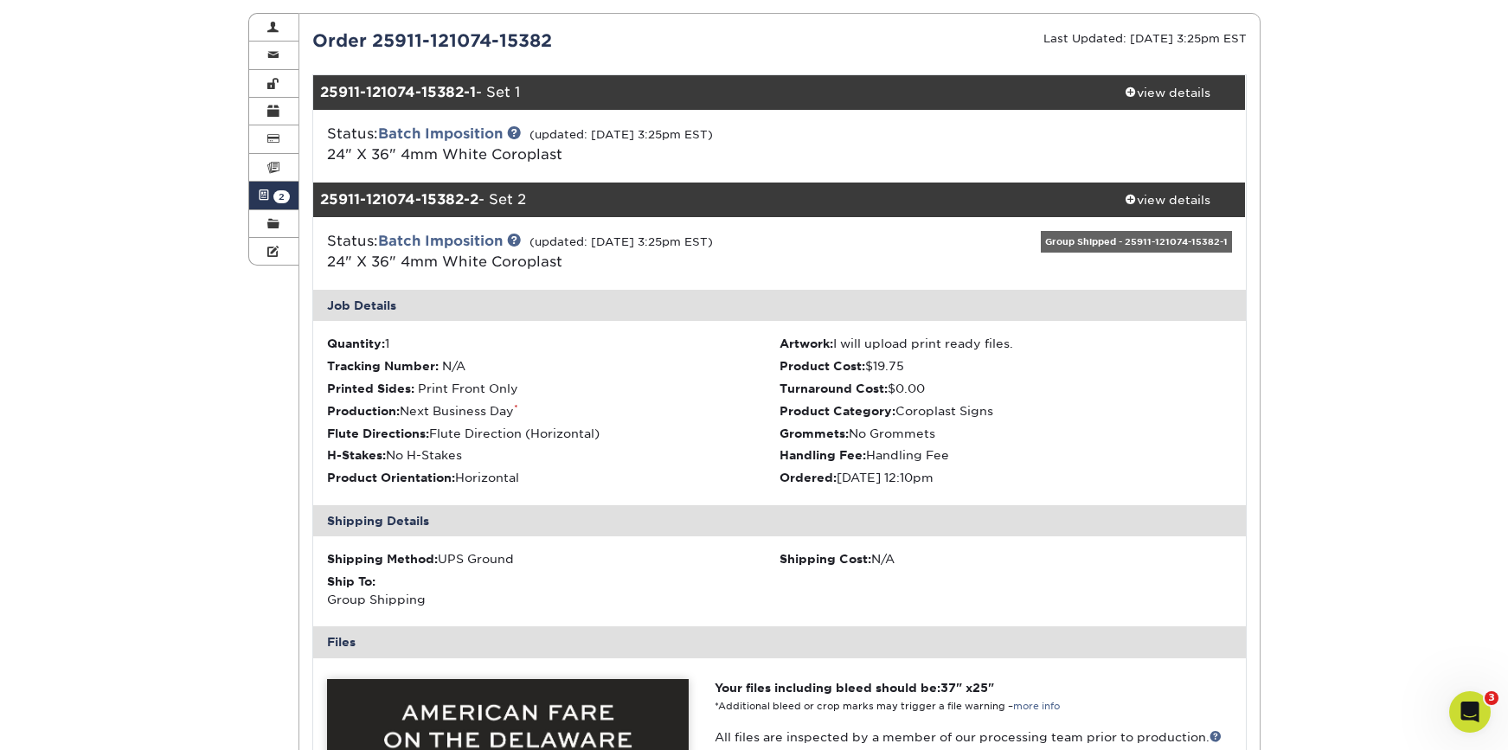
scroll to position [161, 0]
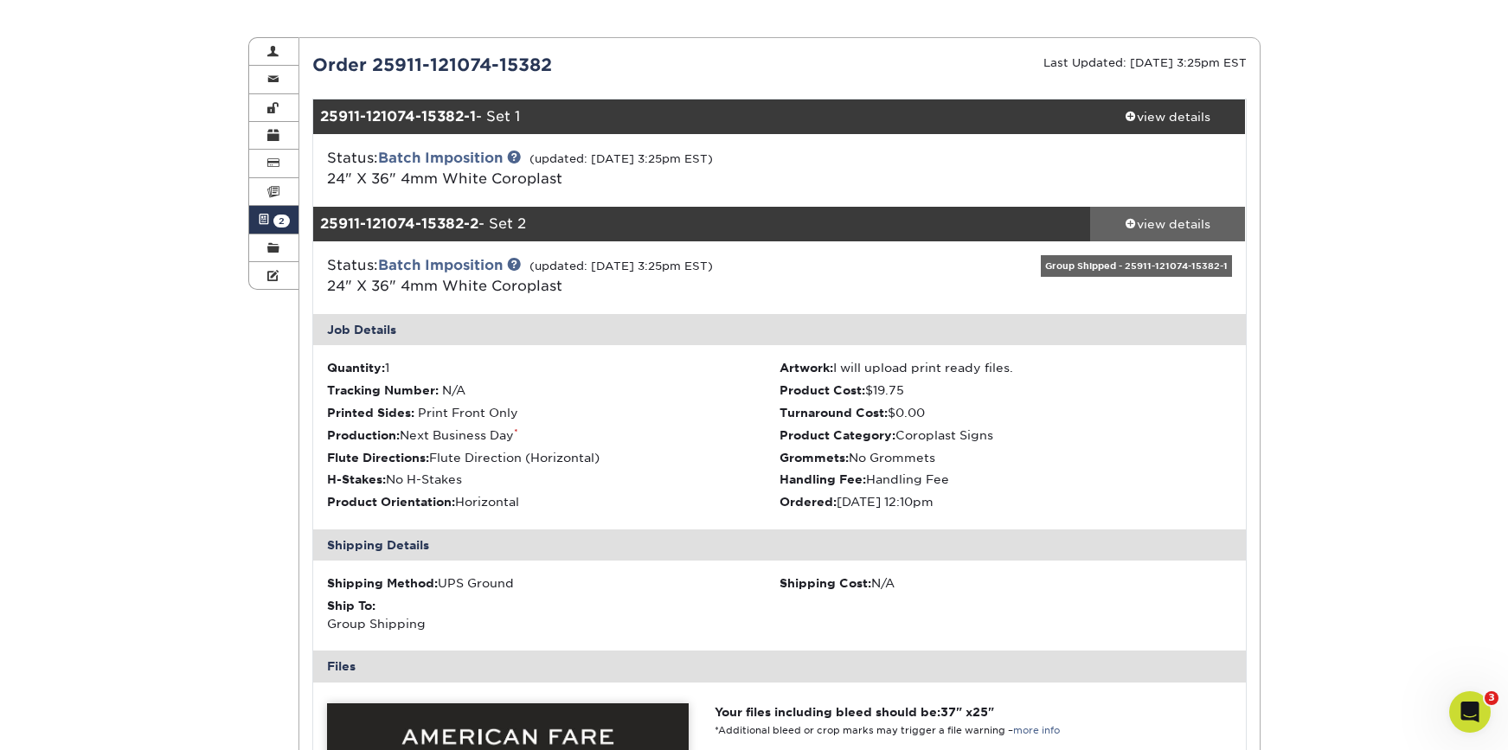
click at [1164, 216] on div "view details" at bounding box center [1168, 223] width 156 height 17
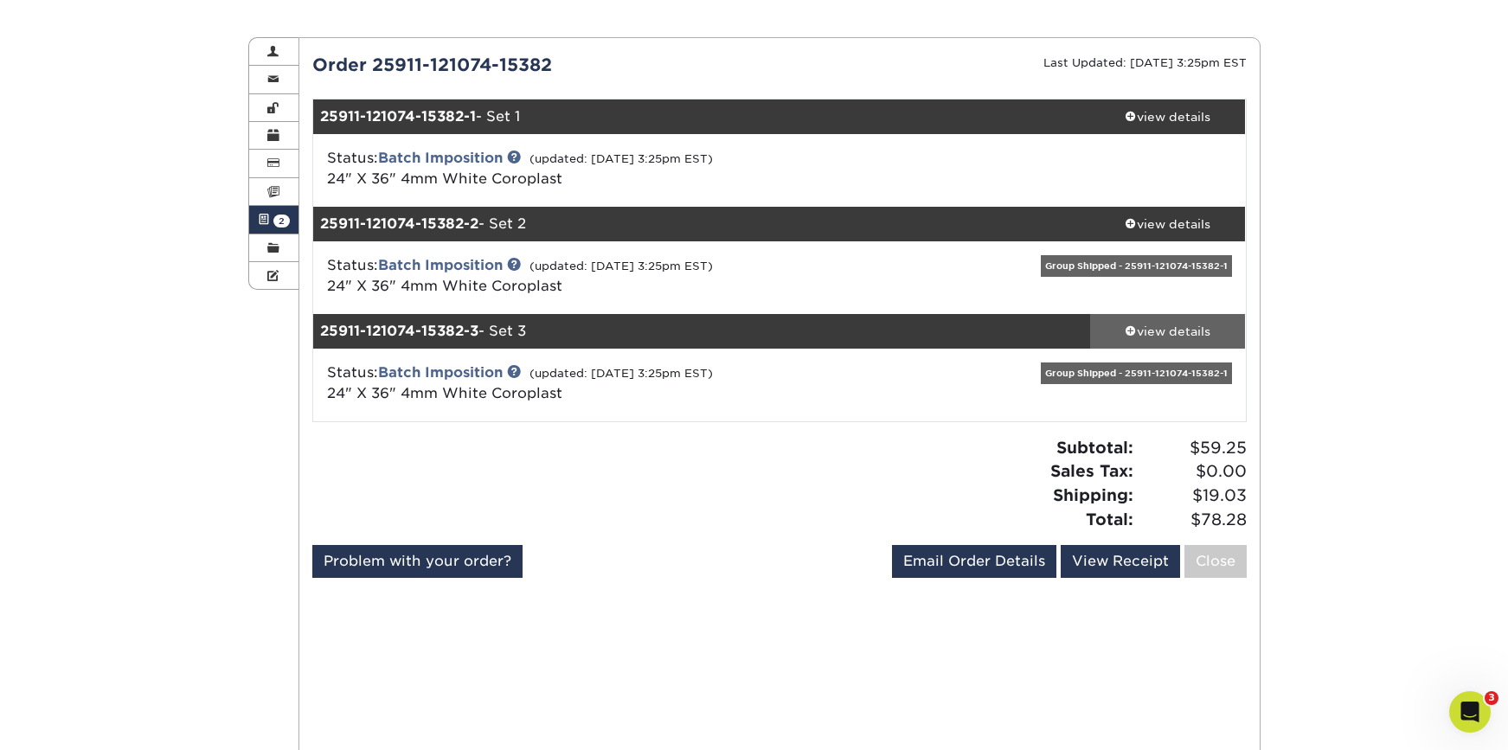
click at [1152, 314] on link "view details" at bounding box center [1168, 331] width 156 height 35
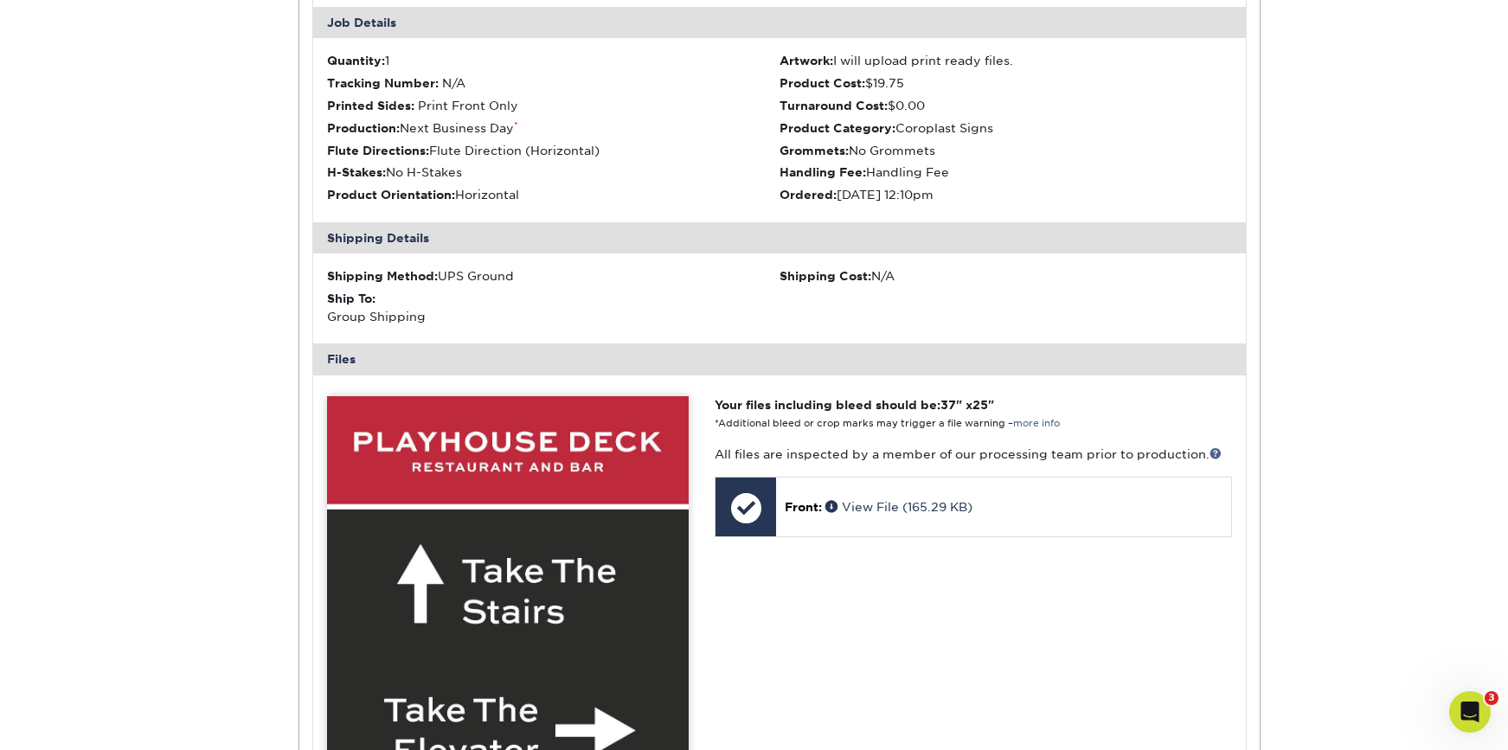
scroll to position [361, 0]
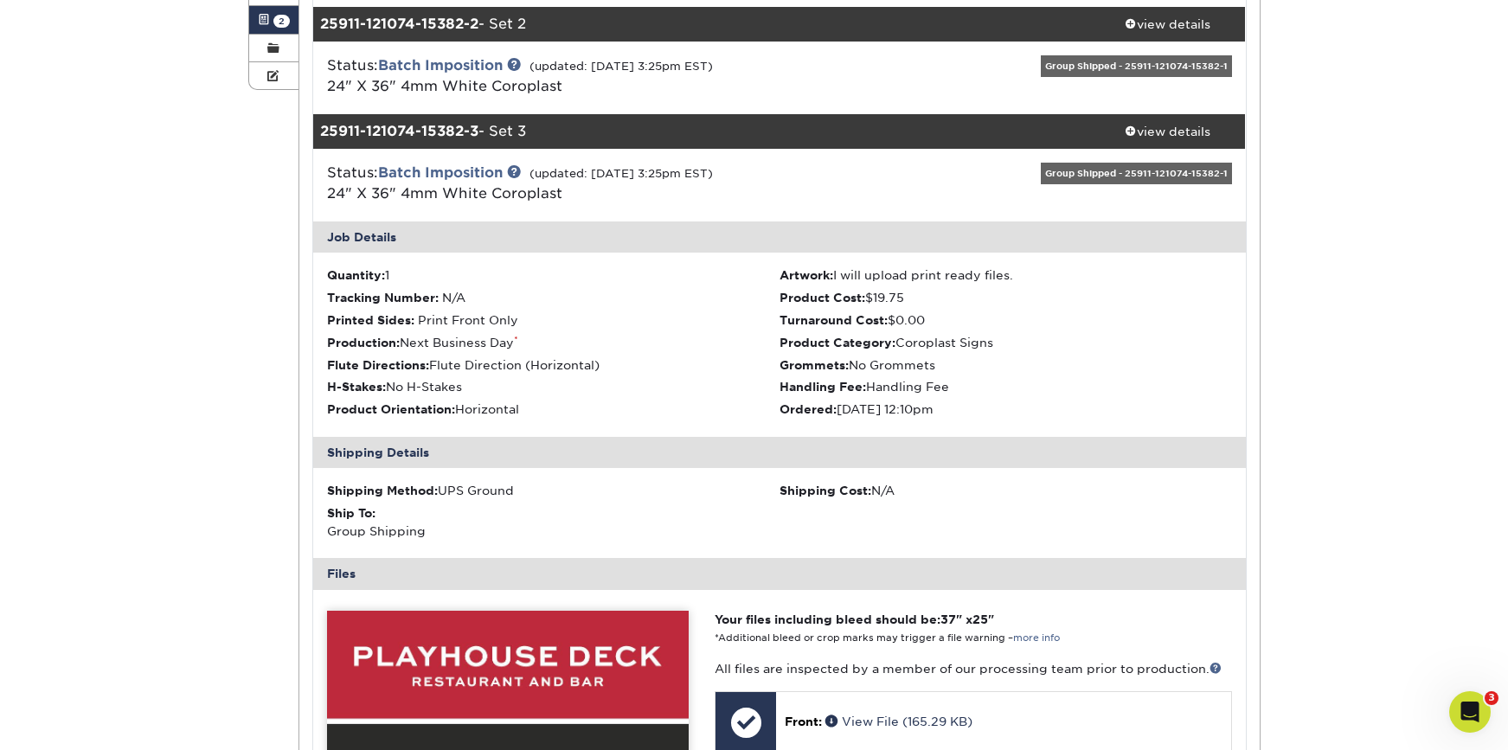
drag, startPoint x: 1156, startPoint y: 140, endPoint x: 1099, endPoint y: 159, distance: 60.2
click at [1156, 140] on link "view details" at bounding box center [1168, 131] width 156 height 35
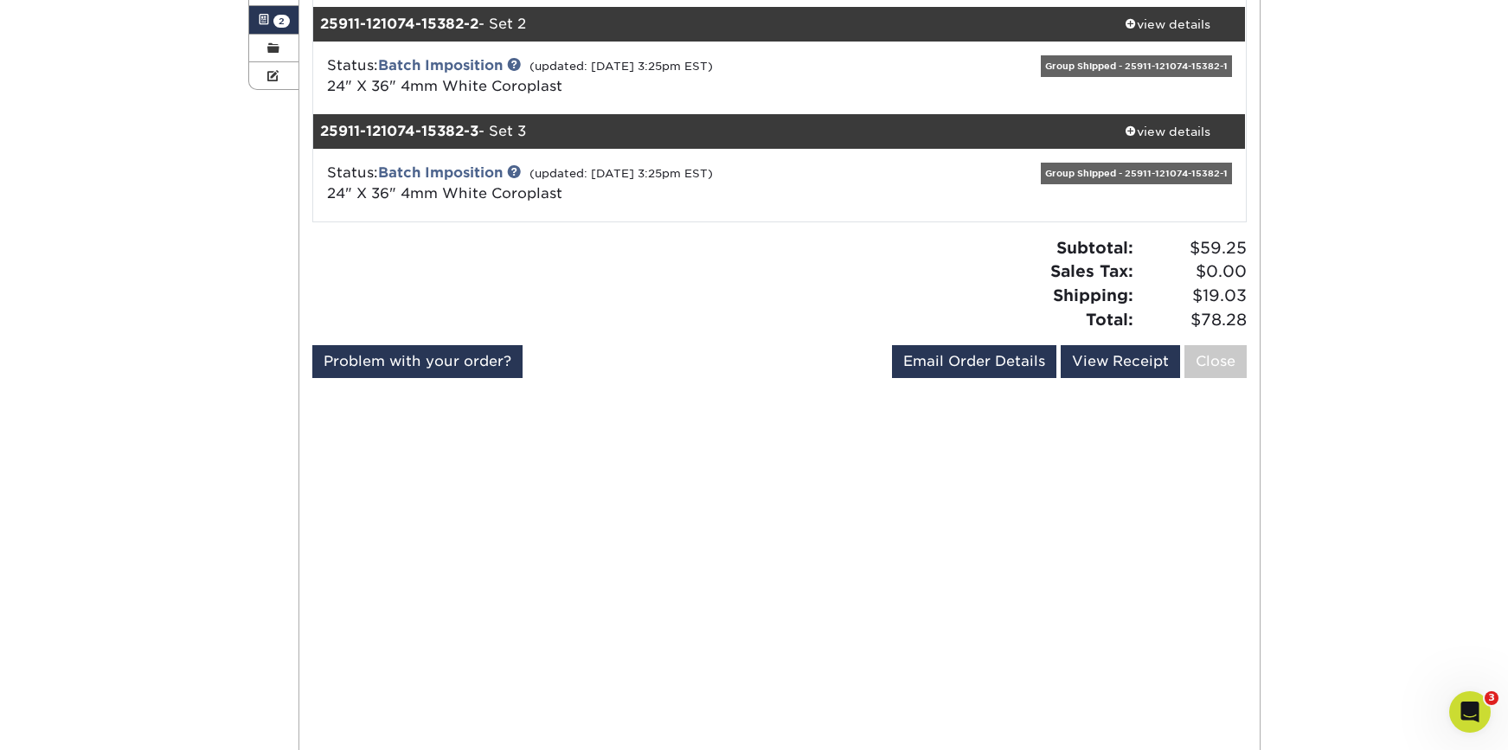
scroll to position [3, 0]
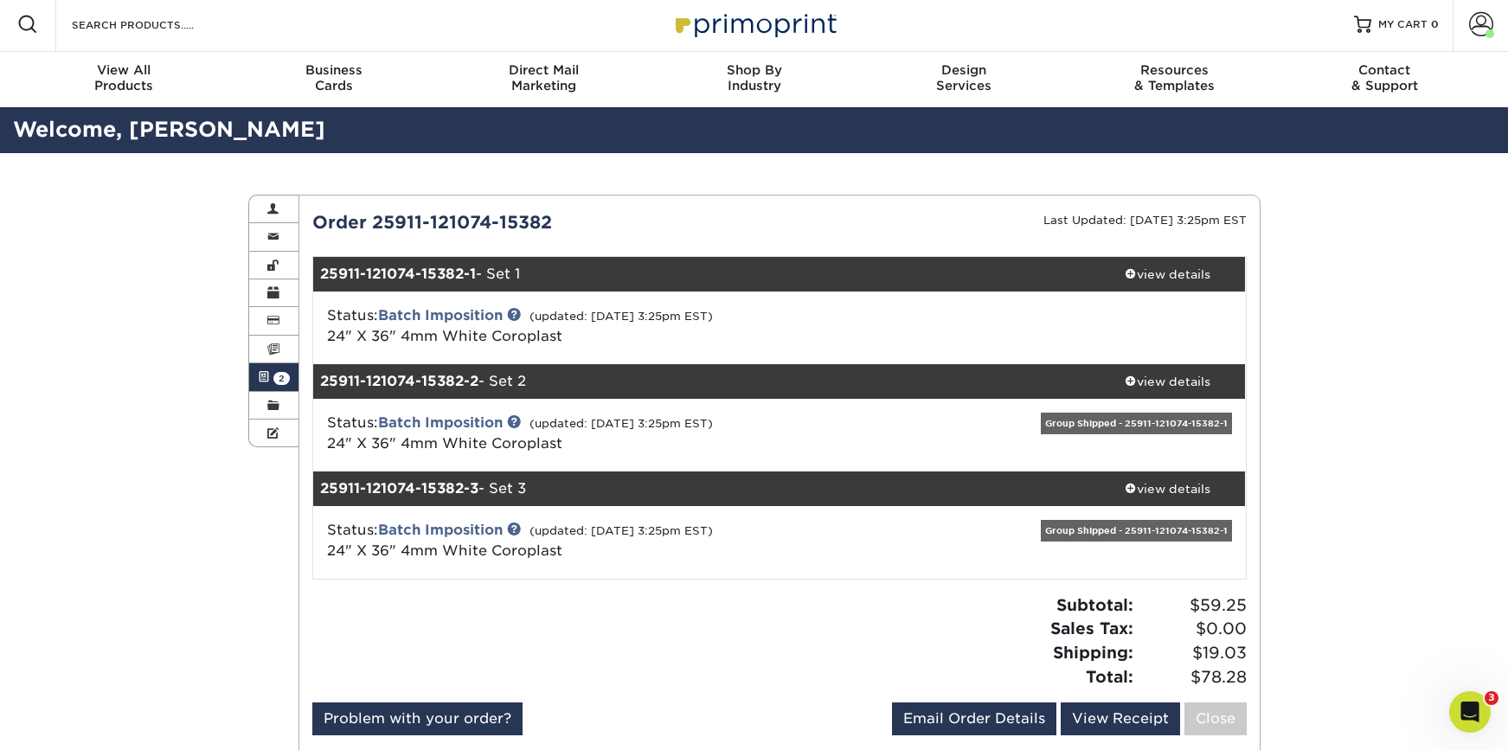
click at [273, 375] on span "2" at bounding box center [281, 378] width 16 height 13
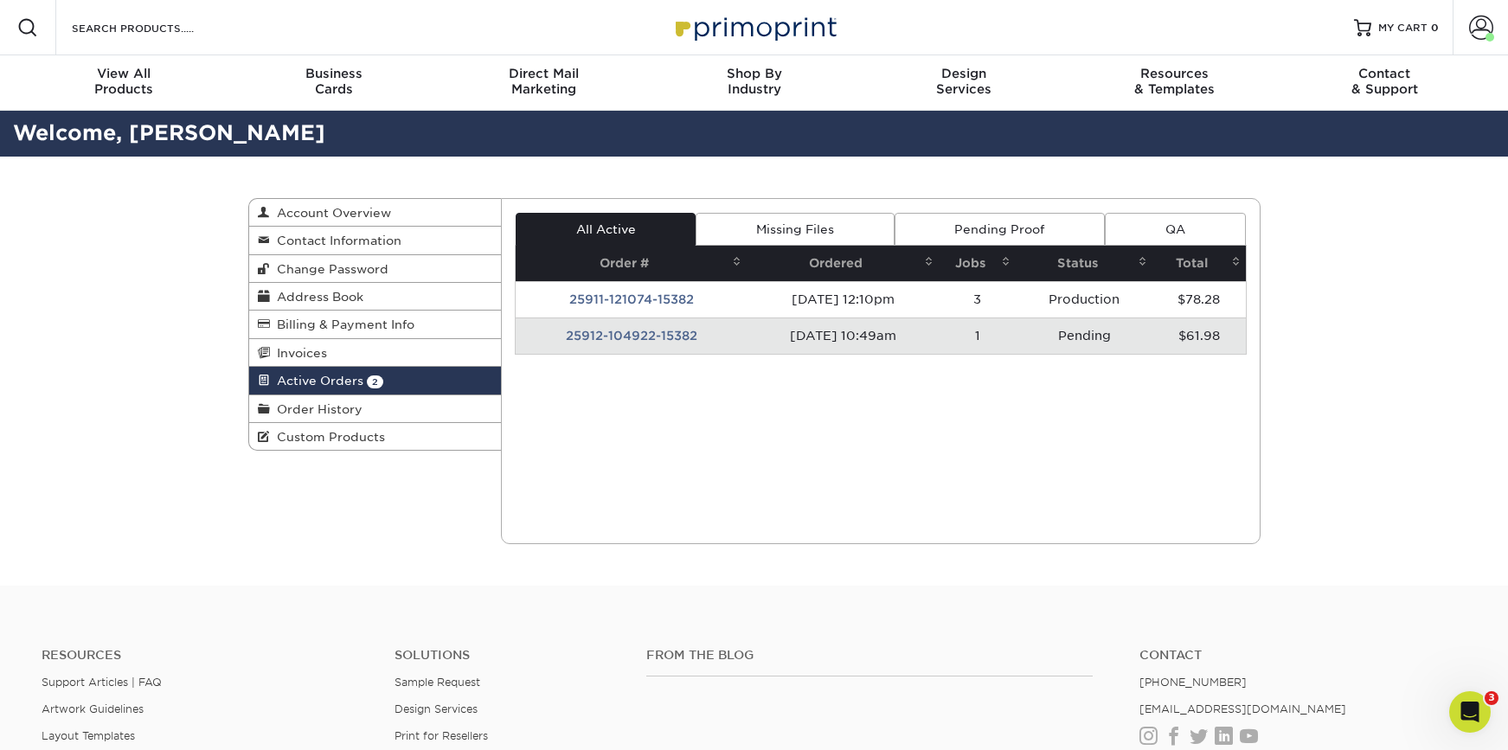
click at [645, 336] on td "25912-104922-15382" at bounding box center [631, 335] width 231 height 36
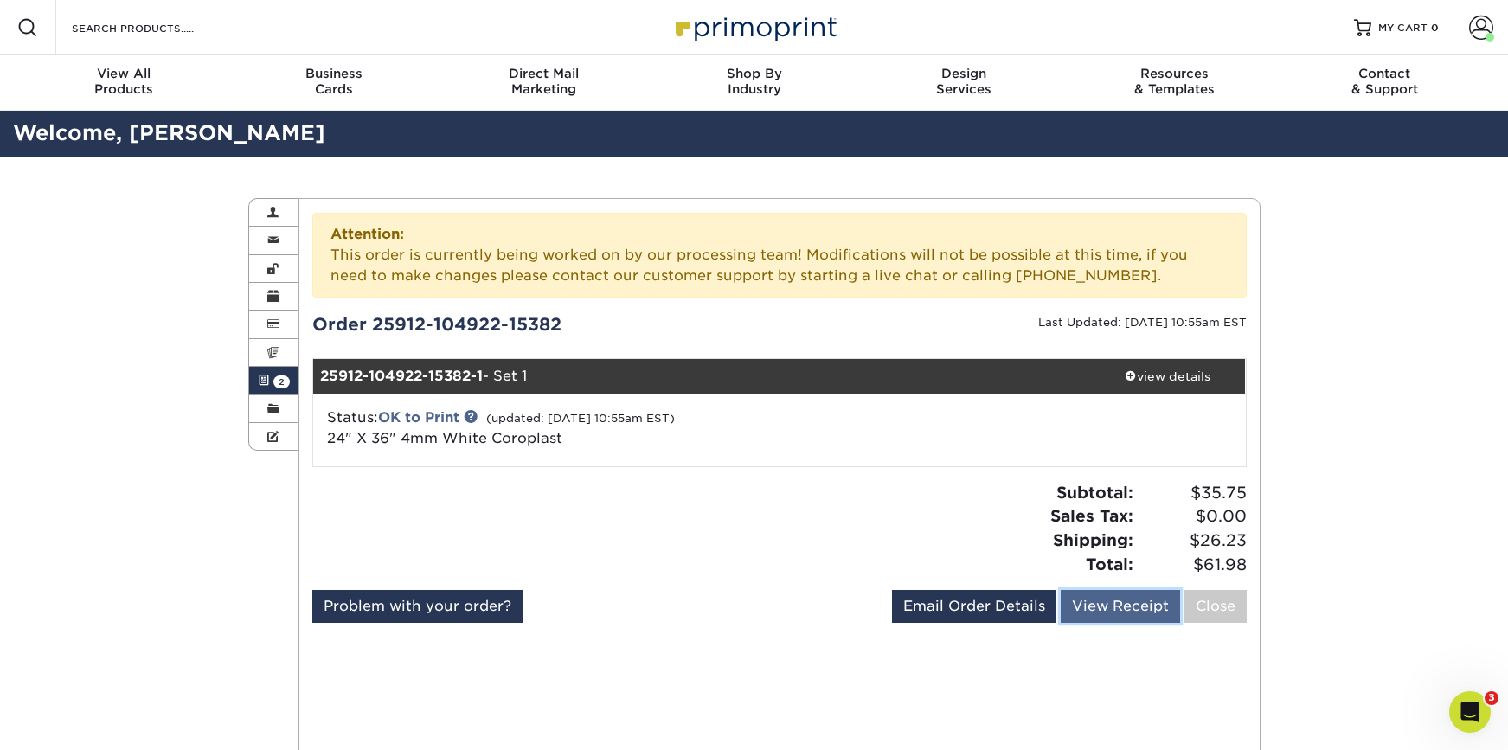
click at [1124, 606] on link "View Receipt" at bounding box center [1119, 606] width 119 height 33
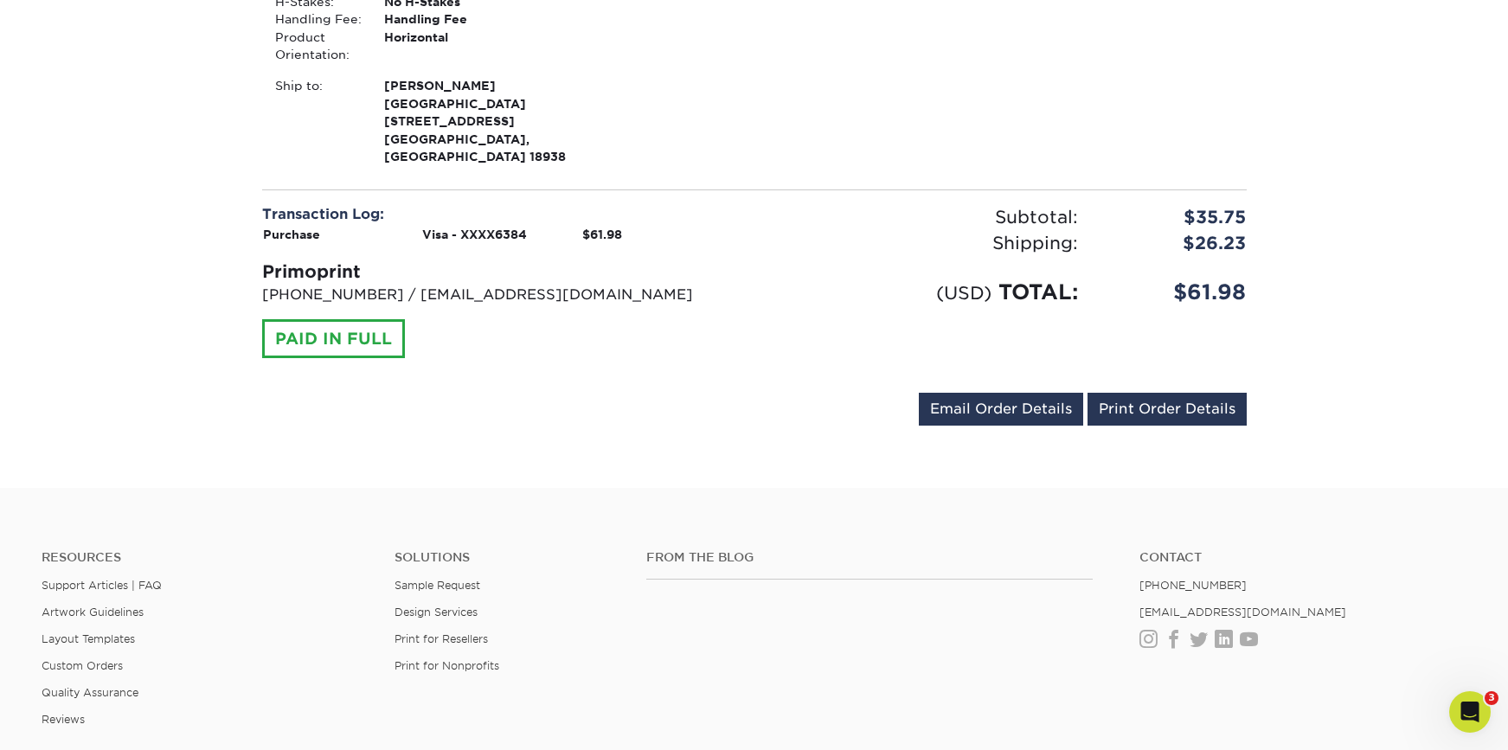
scroll to position [492, 0]
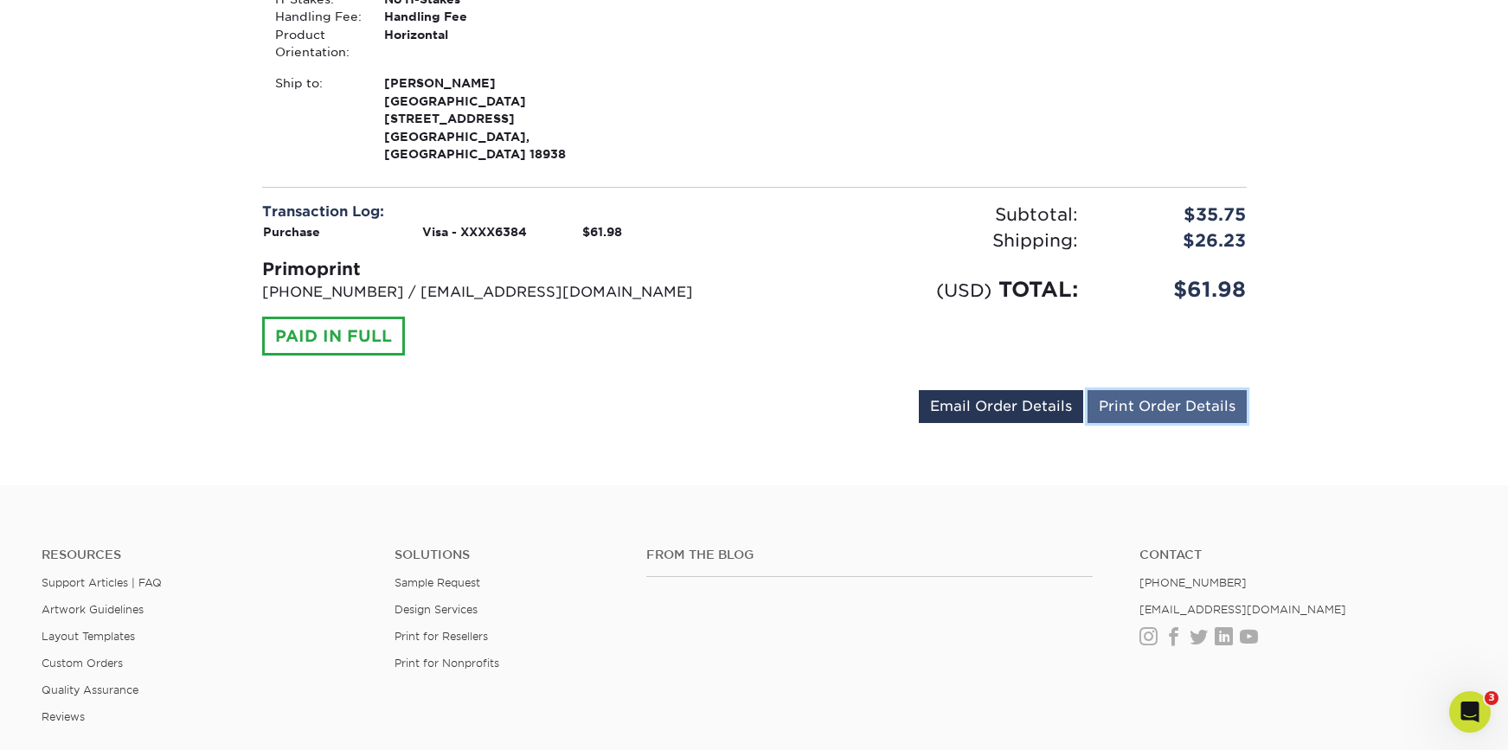
click at [1136, 390] on link "Print Order Details" at bounding box center [1166, 406] width 159 height 33
drag, startPoint x: 682, startPoint y: 352, endPoint x: 573, endPoint y: 260, distance: 142.4
click at [680, 350] on div "Transaction Log: Purchase Visa - XXXX6384 $61.98 Primoprint 704-837-7757 / info…" at bounding box center [754, 289] width 1010 height 175
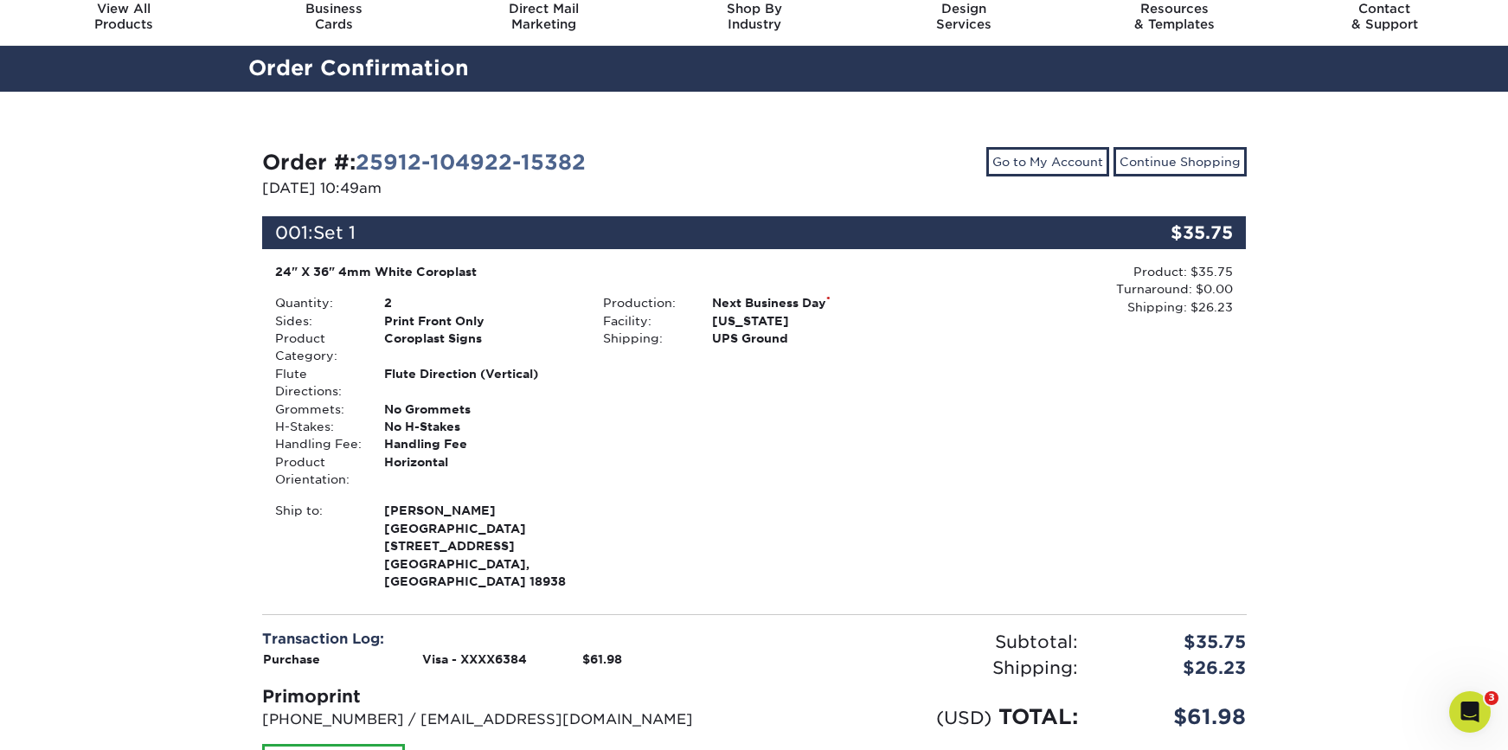
scroll to position [0, 0]
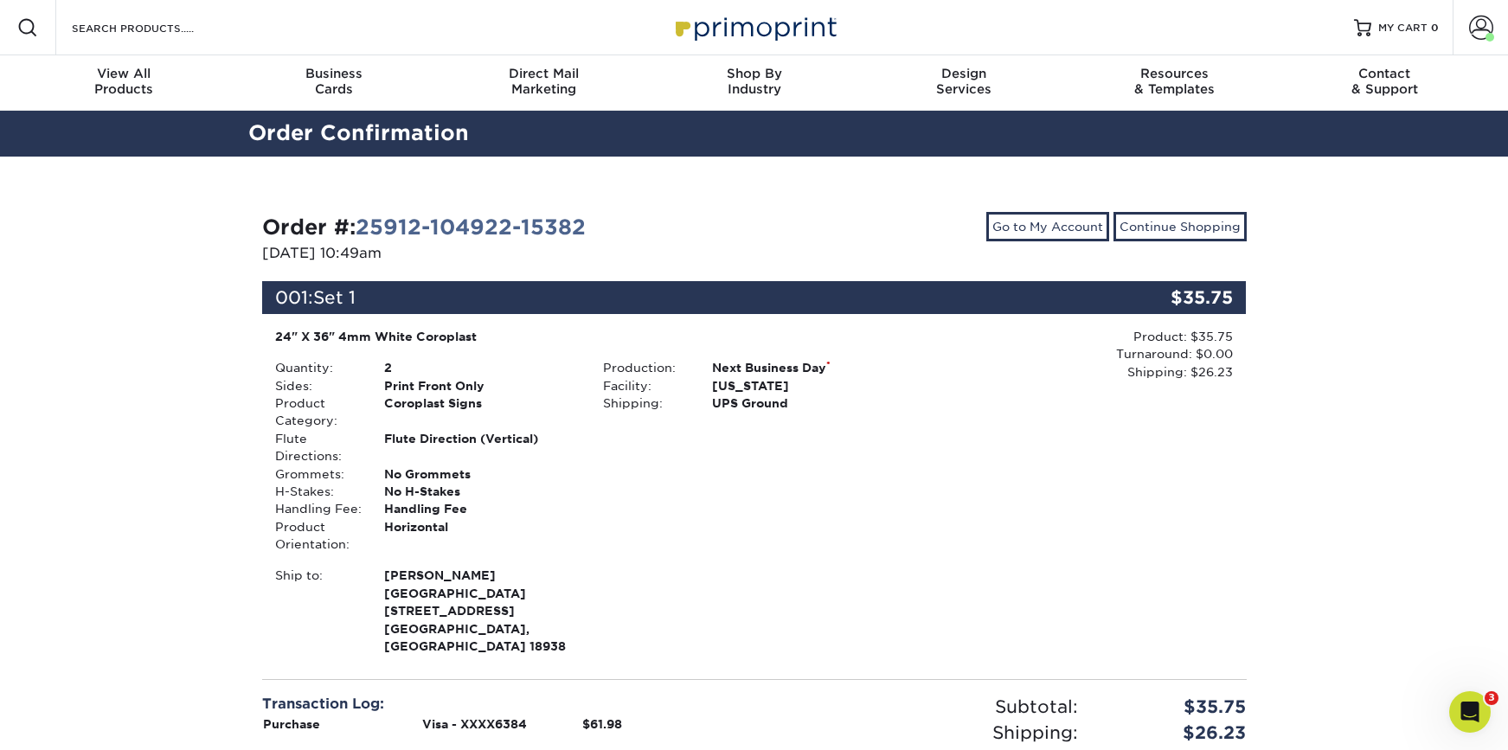
click at [172, 39] on div "Search Products" at bounding box center [147, 27] width 183 height 55
click at [169, 35] on input "Search Products" at bounding box center [154, 27] width 169 height 21
click at [1408, 28] on span "MY CART" at bounding box center [1402, 28] width 49 height 15
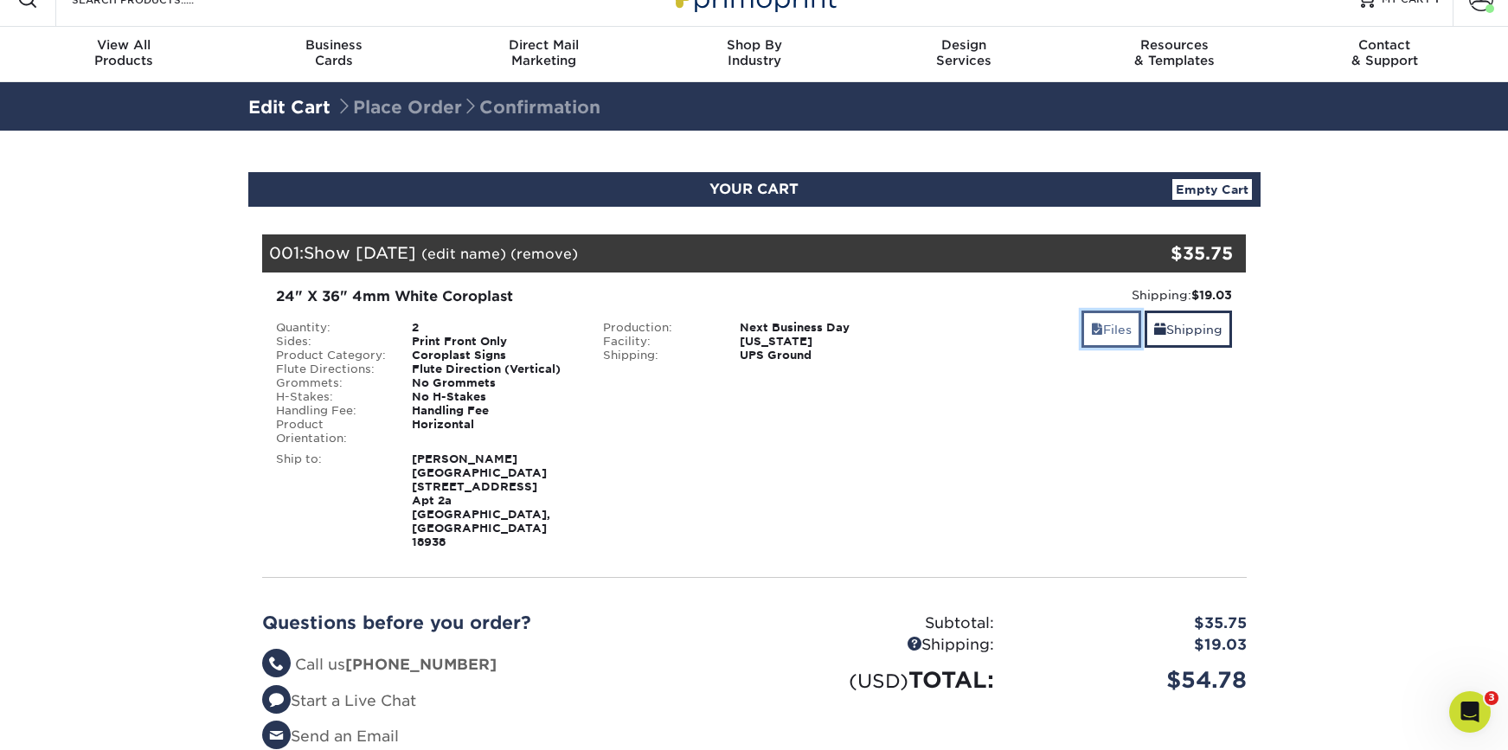
click at [1109, 330] on link "Files" at bounding box center [1111, 329] width 60 height 37
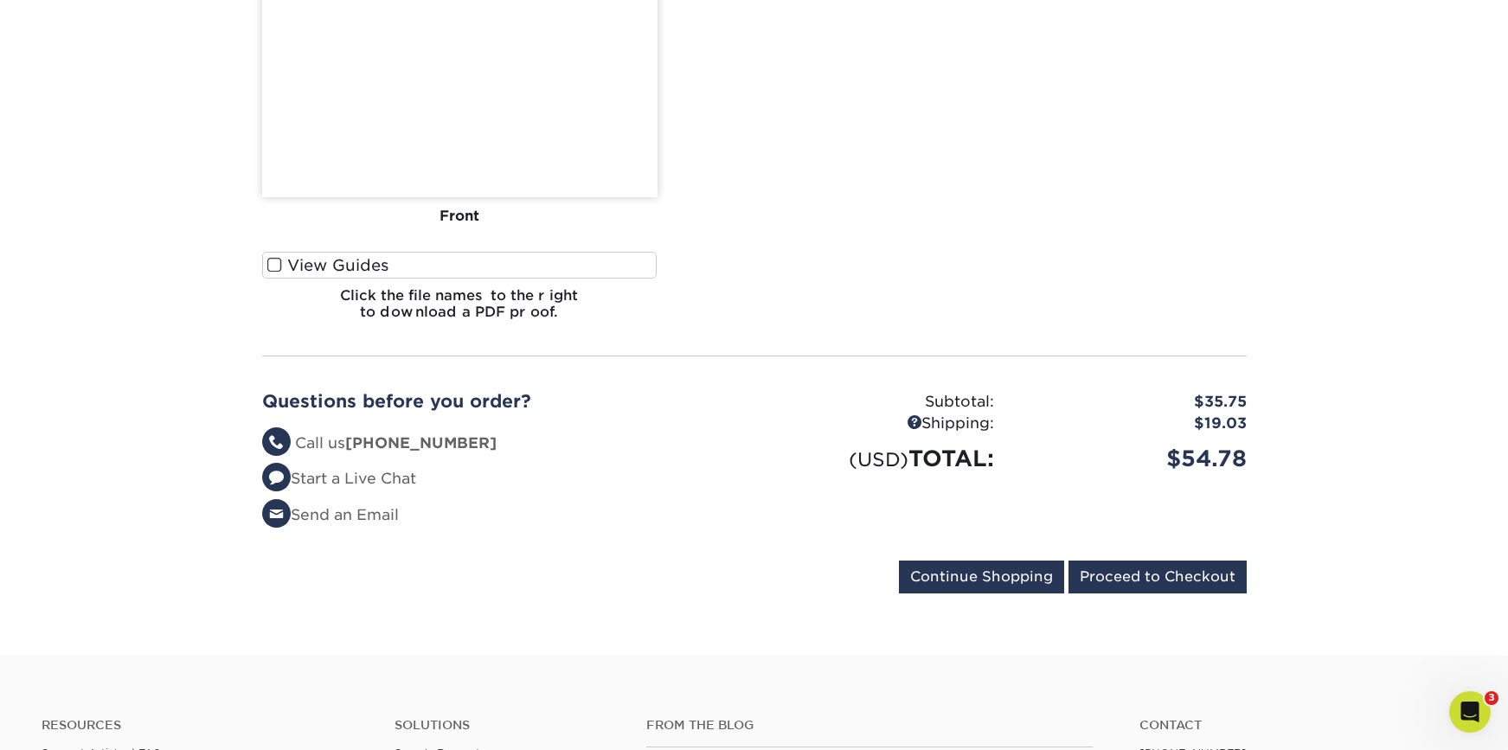
scroll to position [1153, 0]
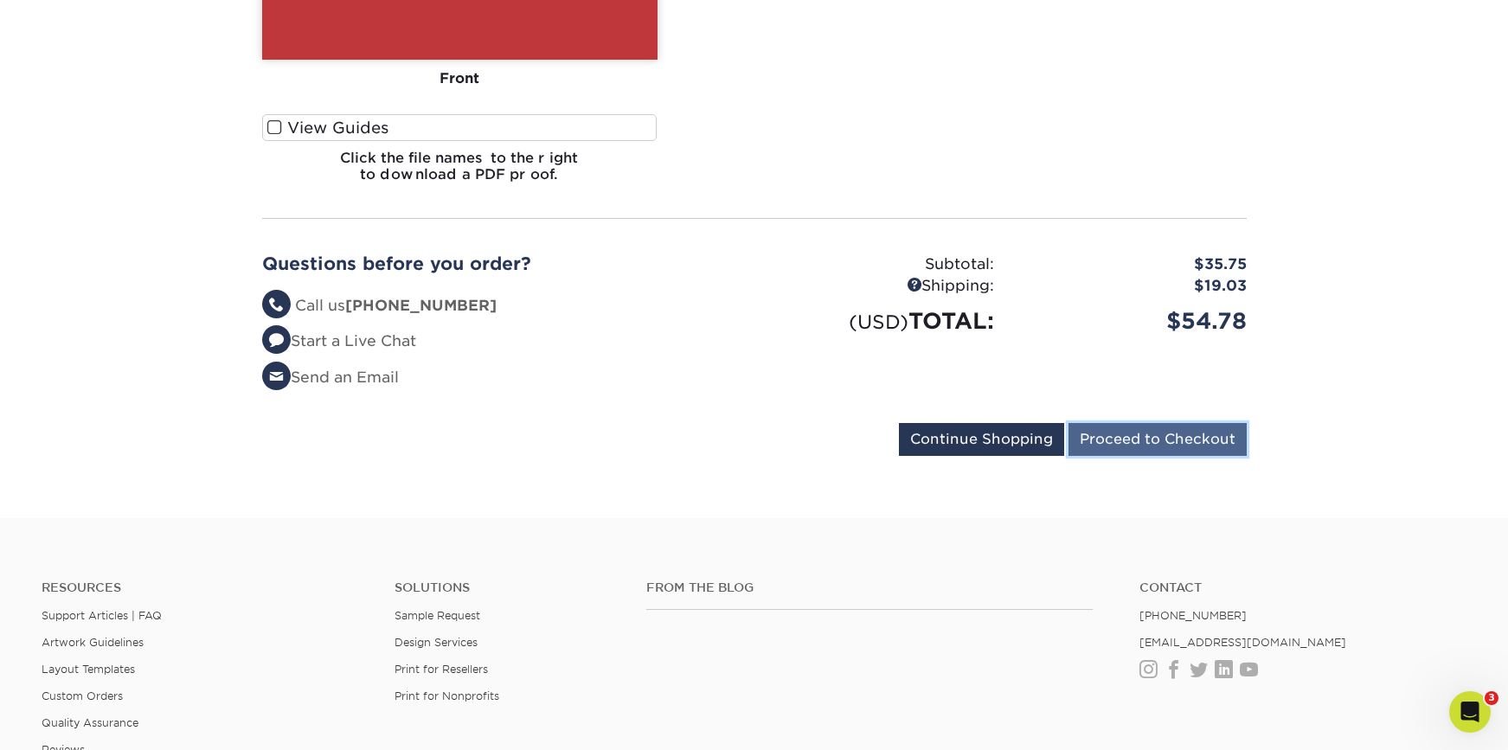
click at [1177, 423] on input "Proceed to Checkout" at bounding box center [1157, 439] width 178 height 33
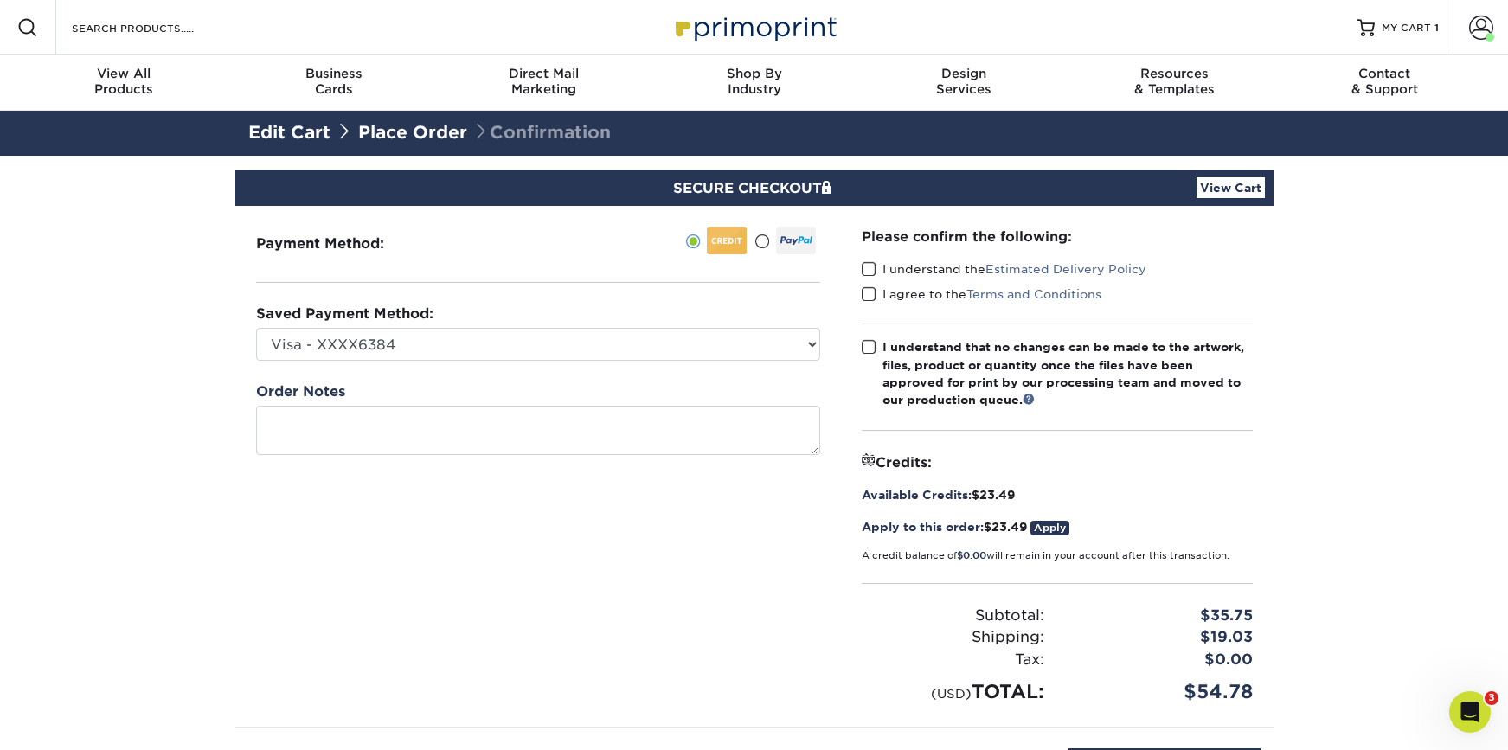
click at [875, 268] on span at bounding box center [869, 269] width 15 height 16
click at [0, 0] on input "I understand the Estimated Delivery Policy" at bounding box center [0, 0] width 0 height 0
click at [872, 298] on span at bounding box center [869, 294] width 15 height 16
click at [0, 0] on input "I agree to the Terms and Conditions" at bounding box center [0, 0] width 0 height 0
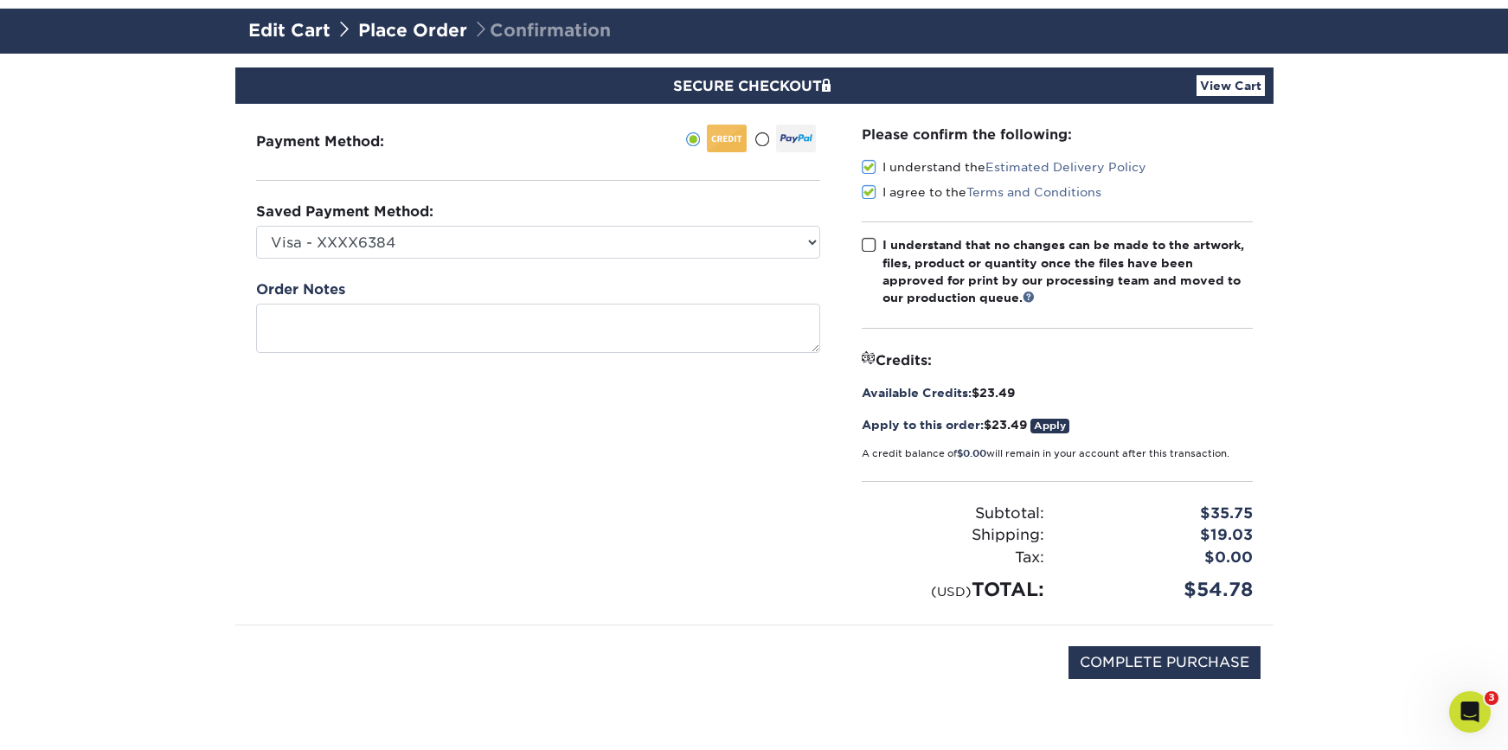
scroll to position [139, 0]
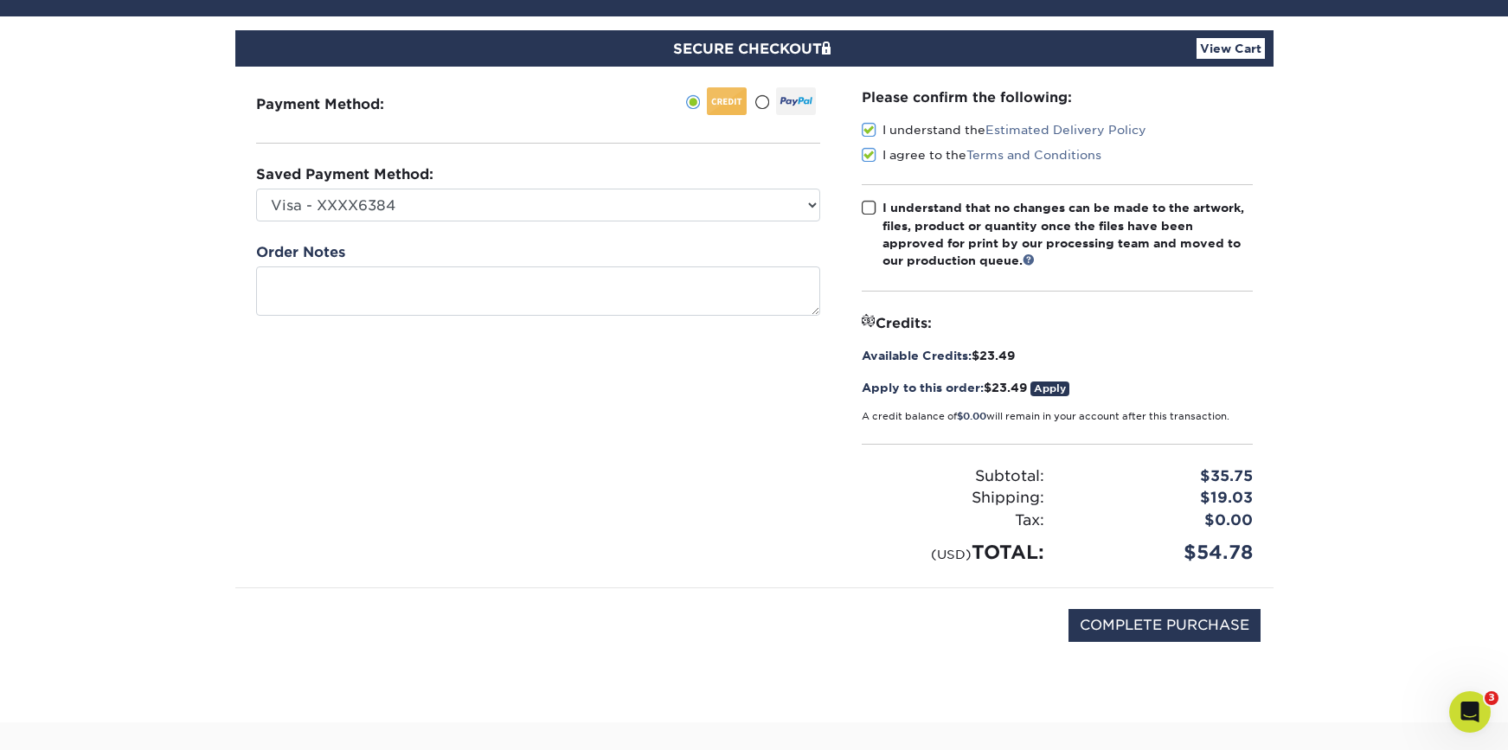
click at [868, 202] on span at bounding box center [869, 208] width 15 height 16
click at [0, 0] on input "I understand that no changes can be made to the artwork, files, product or quan…" at bounding box center [0, 0] width 0 height 0
click at [1045, 388] on link "Apply" at bounding box center [1049, 388] width 39 height 15
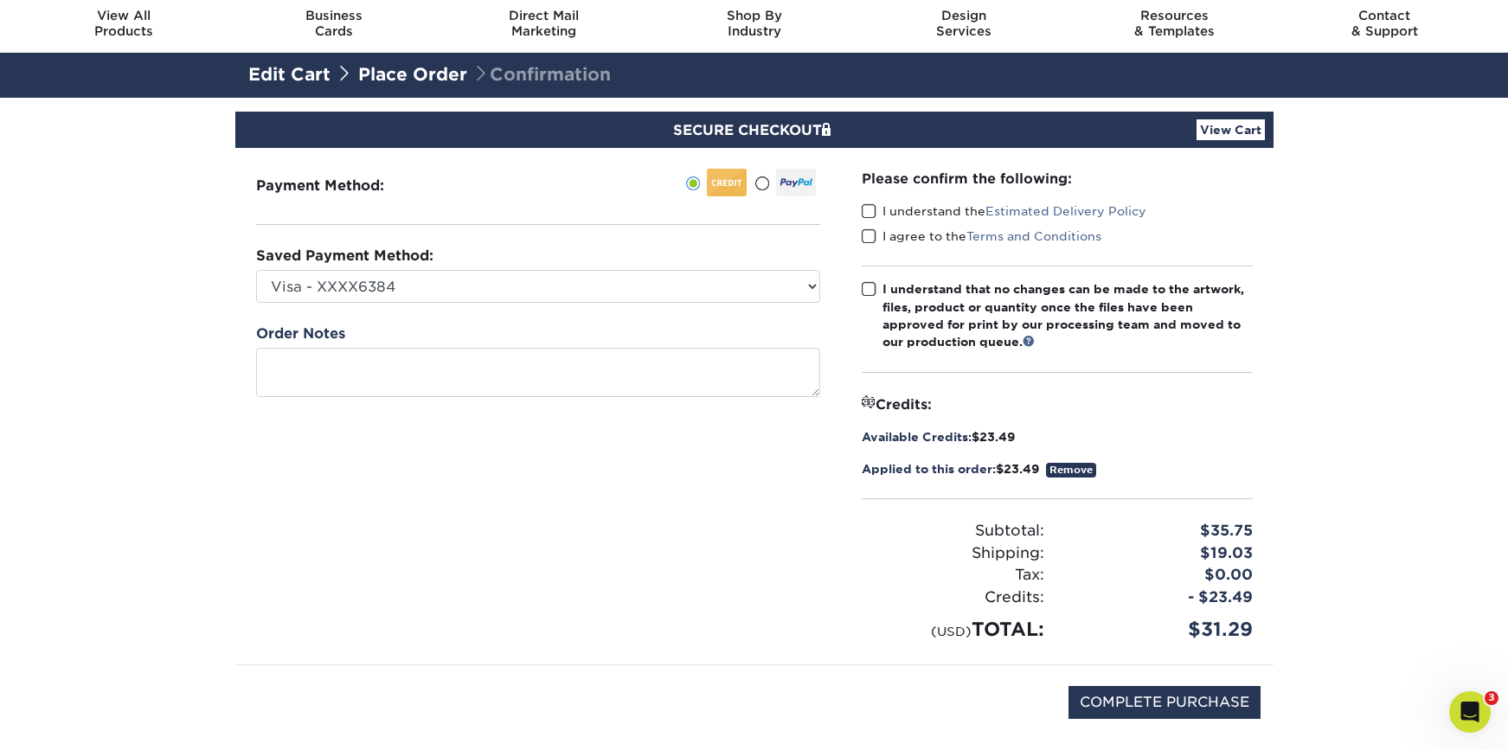
scroll to position [172, 0]
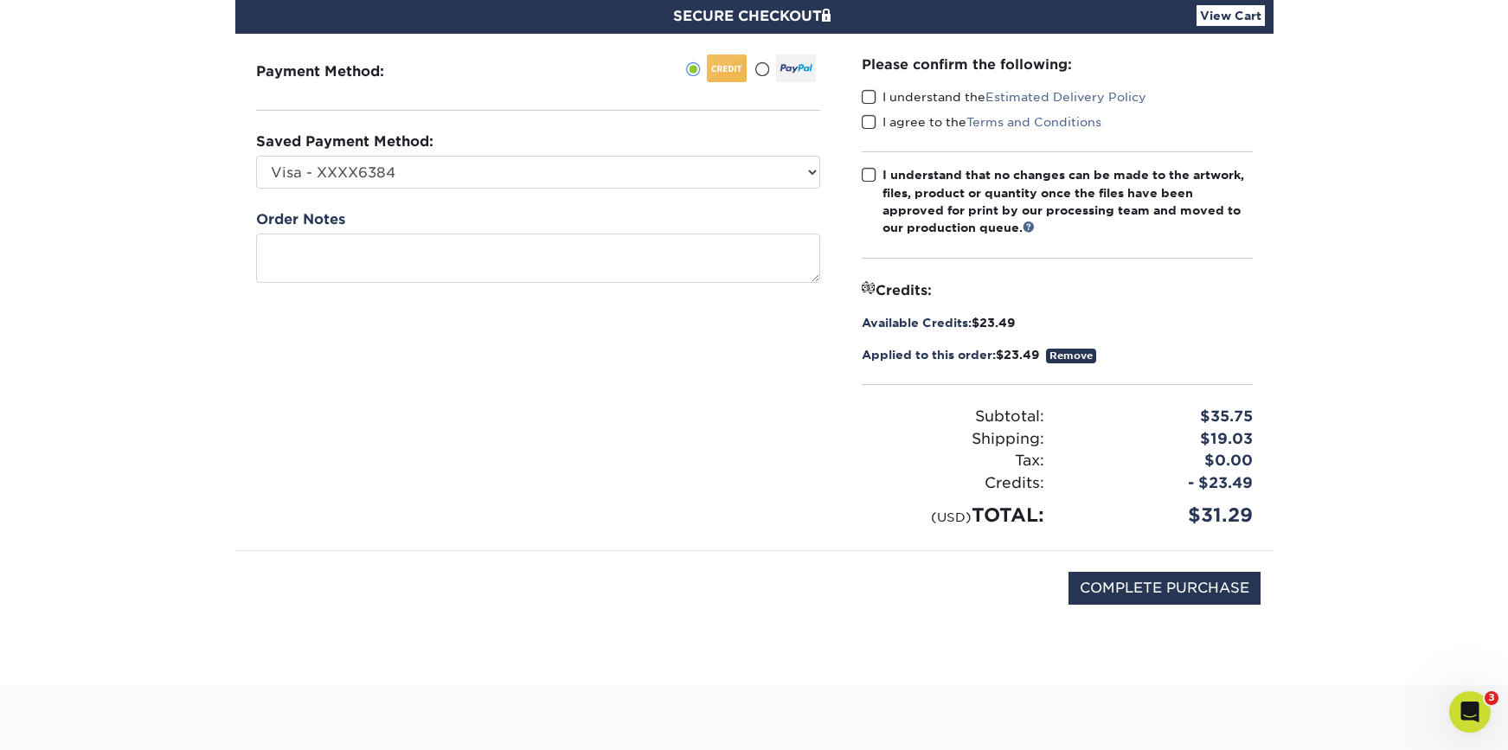
click at [872, 102] on span at bounding box center [869, 97] width 15 height 16
click at [0, 0] on input "I understand the Estimated Delivery Policy" at bounding box center [0, 0] width 0 height 0
click at [872, 119] on span at bounding box center [869, 122] width 15 height 16
click at [0, 0] on input "I agree to the Terms and Conditions" at bounding box center [0, 0] width 0 height 0
click at [870, 169] on span at bounding box center [869, 175] width 15 height 16
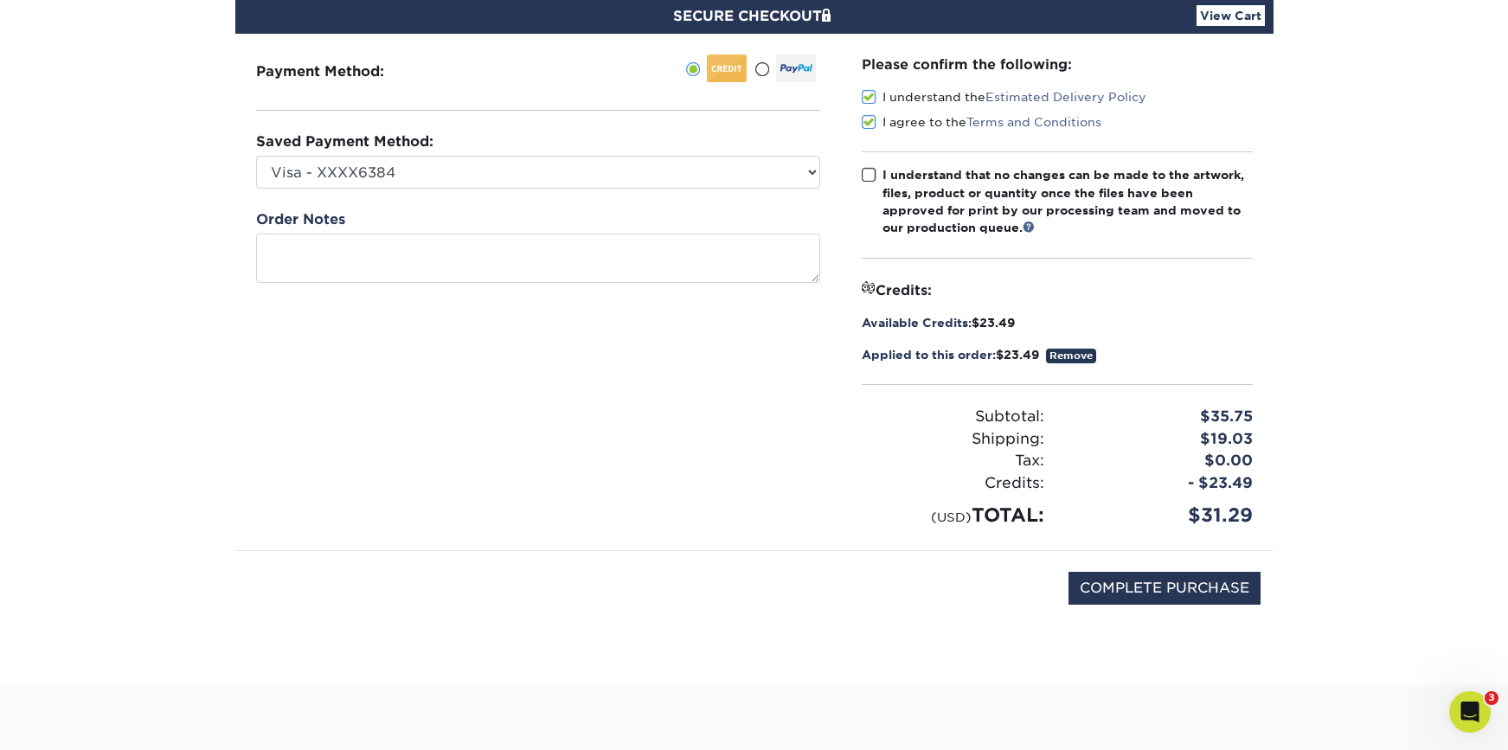
click at [0, 0] on input "I understand that no changes can be made to the artwork, files, product or quan…" at bounding box center [0, 0] width 0 height 0
click at [1148, 590] on input "COMPLETE PURCHASE" at bounding box center [1164, 588] width 192 height 33
type input "PROCESSING, PLEASE WAIT..."
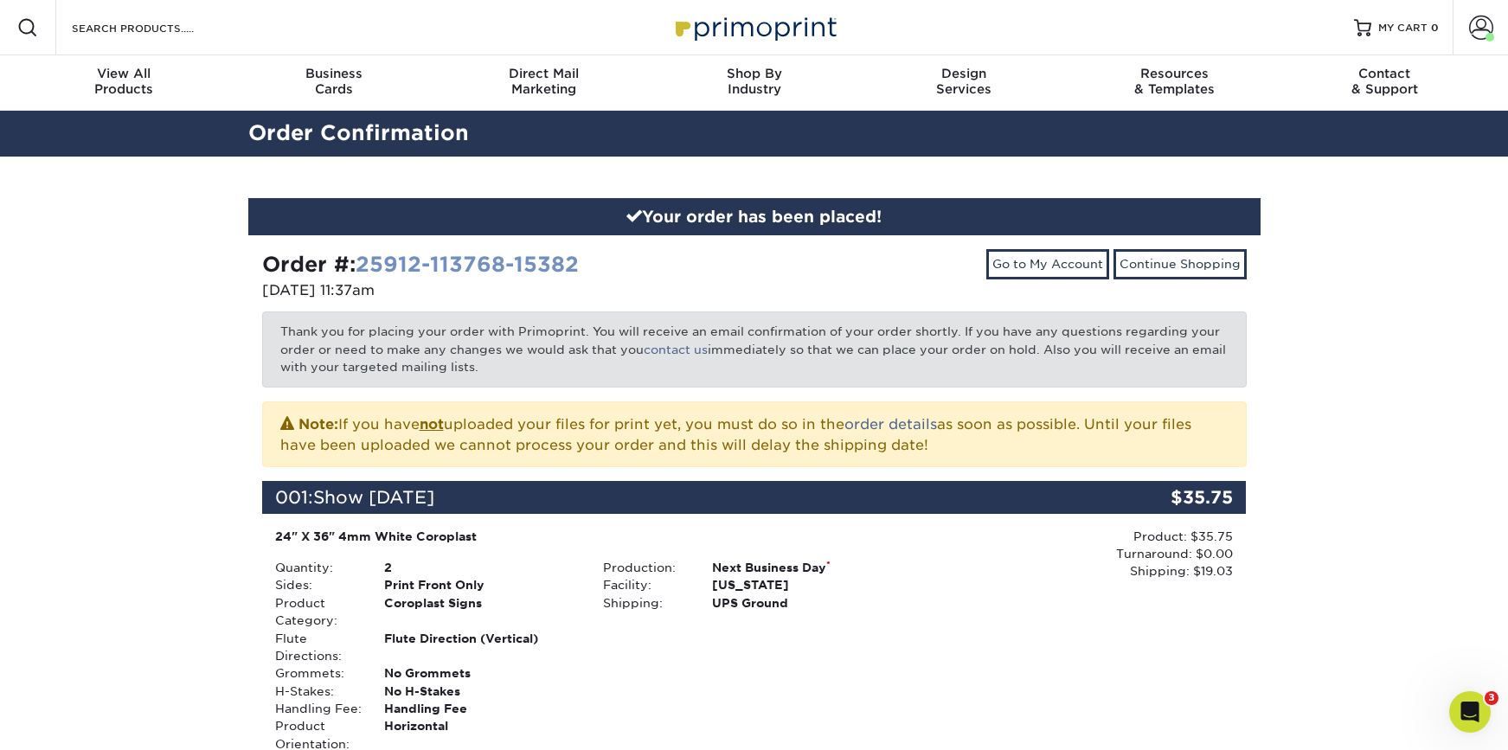
click at [499, 265] on link "25912-113768-15382" at bounding box center [467, 264] width 223 height 25
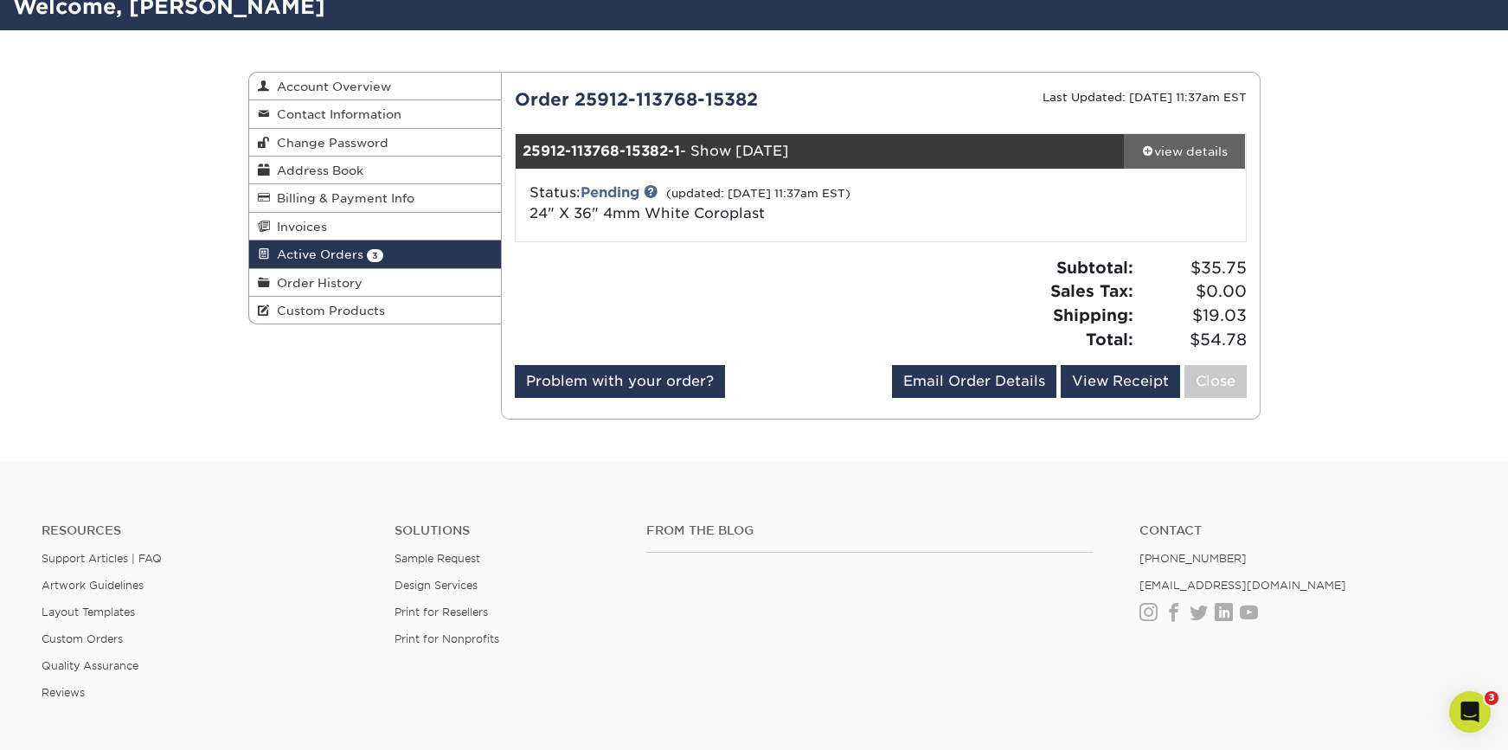
click at [1173, 155] on div "view details" at bounding box center [1185, 151] width 122 height 17
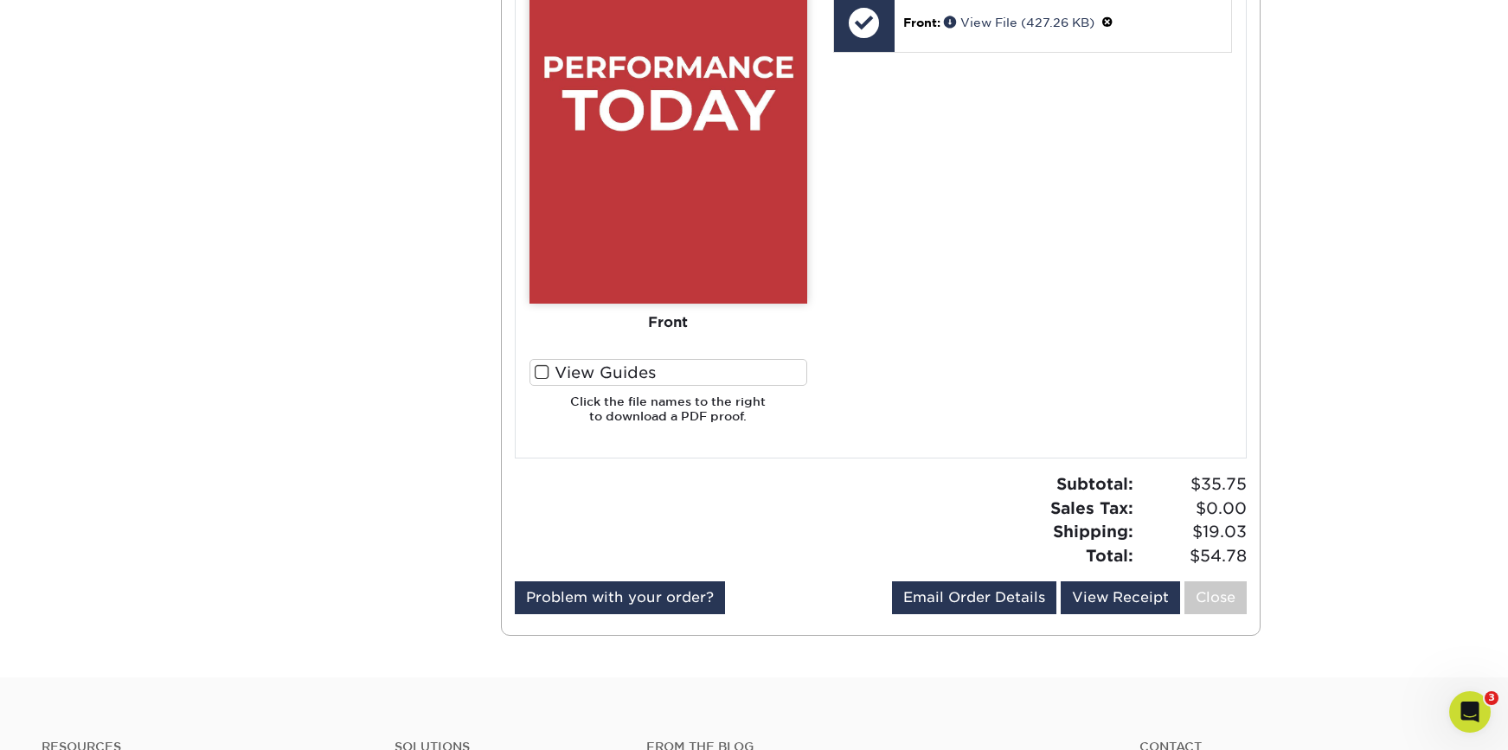
scroll to position [938, 0]
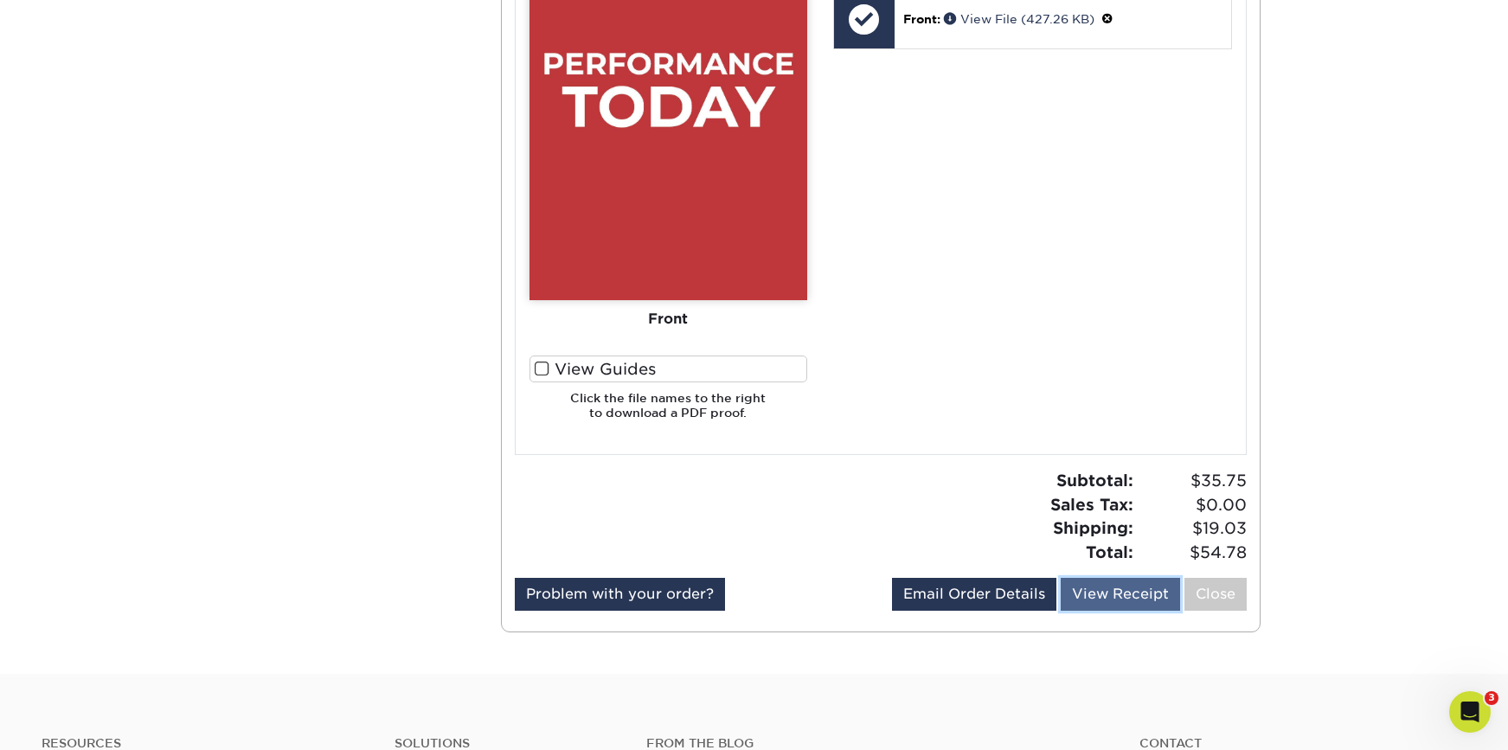
click at [1124, 591] on link "View Receipt" at bounding box center [1119, 594] width 119 height 33
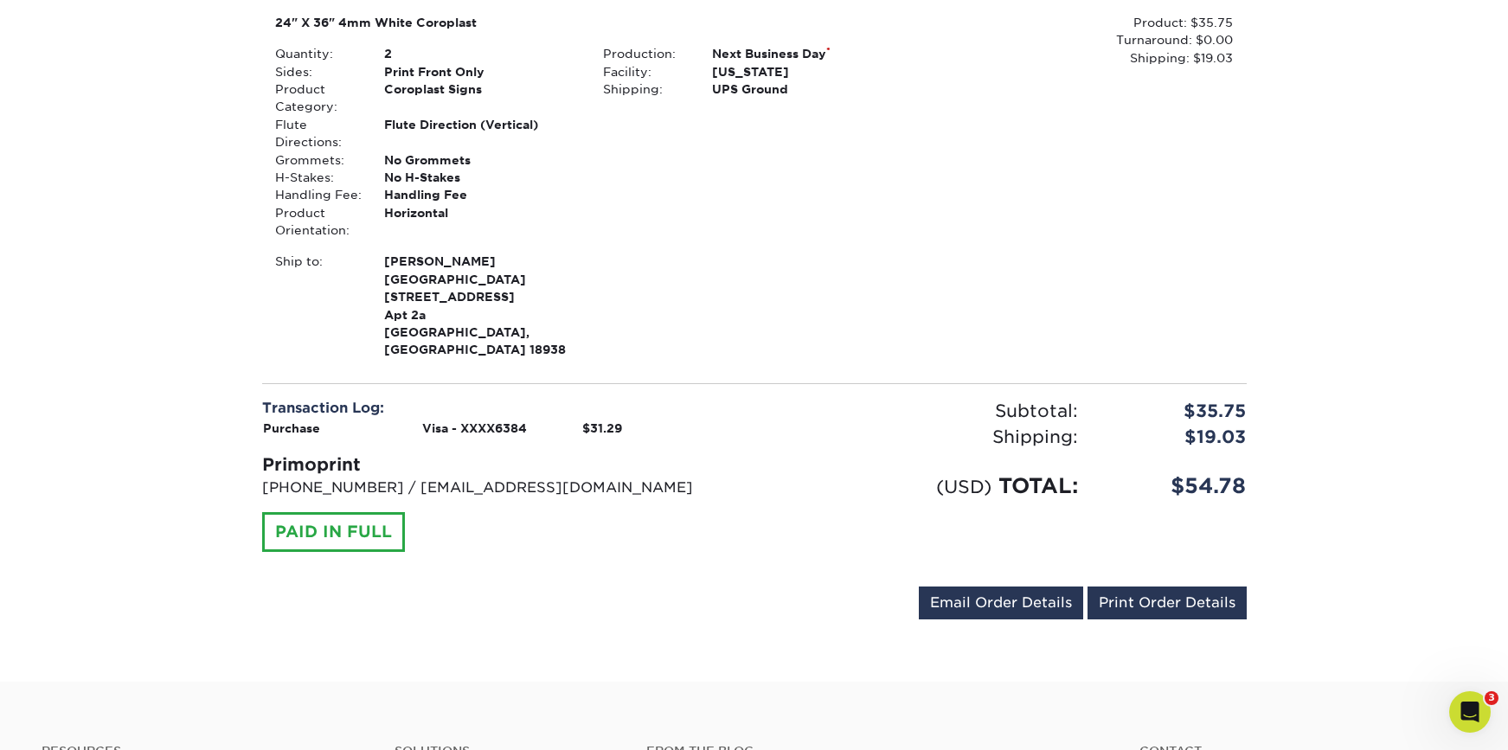
scroll to position [316, 0]
click at [1181, 585] on link "Print Order Details" at bounding box center [1166, 601] width 159 height 33
